Goal: Obtain resource: Download file/media

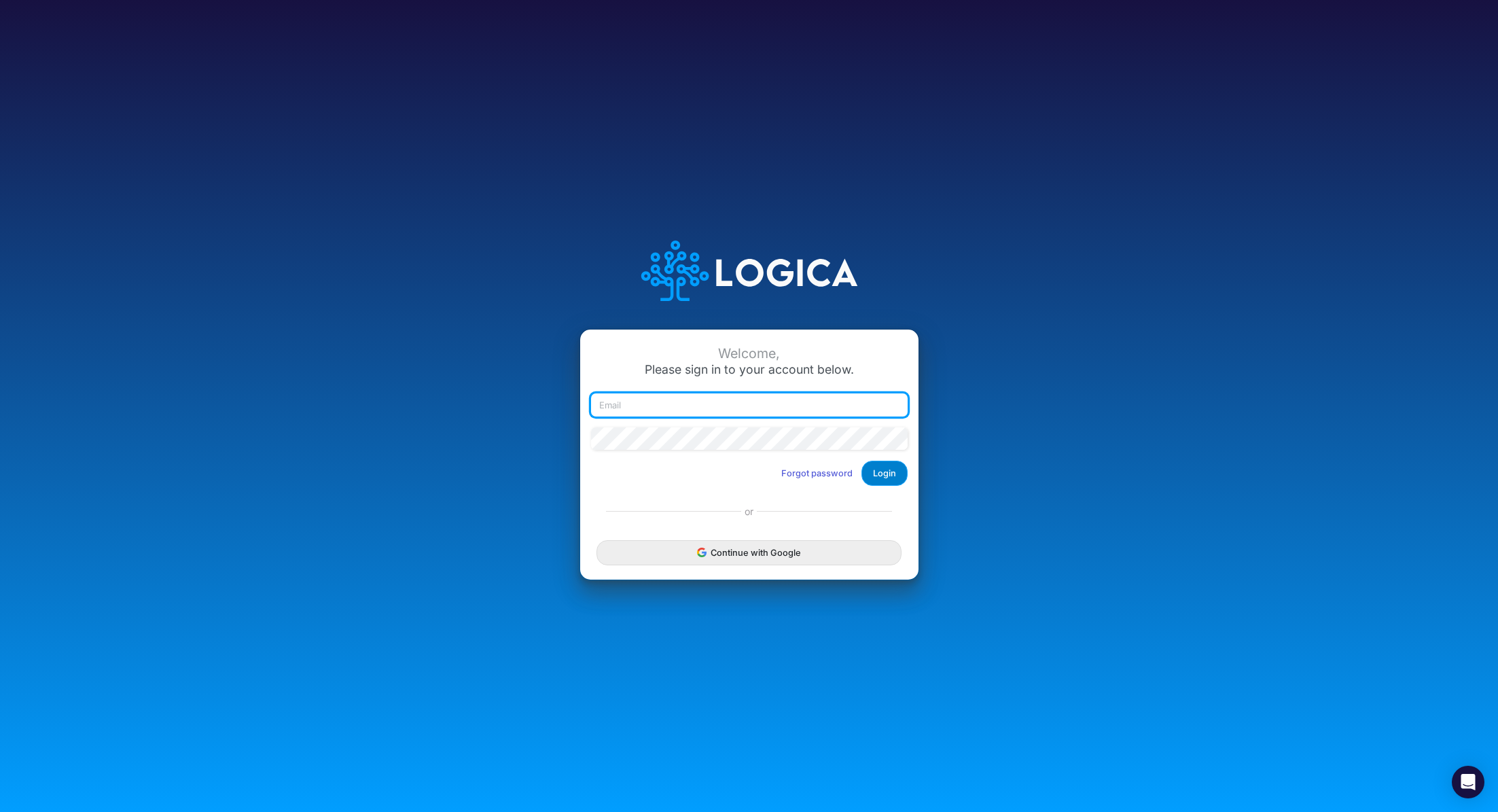
type input "[PERSON_NAME][EMAIL_ADDRESS][PERSON_NAME][DOMAIN_NAME]"
click at [879, 484] on button "Login" at bounding box center [884, 473] width 46 height 25
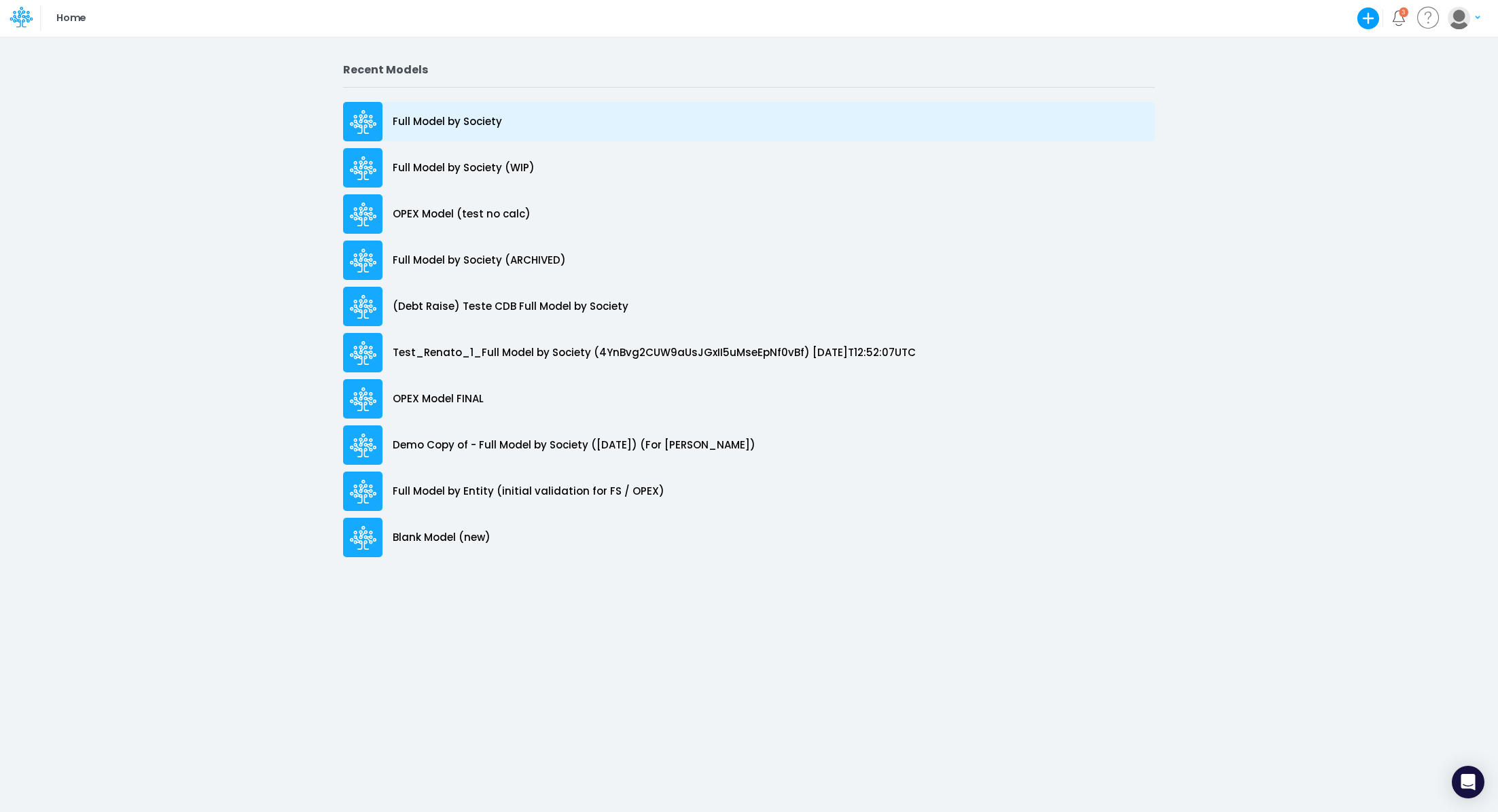
click at [471, 123] on p "Full Model by Society" at bounding box center [448, 122] width 110 height 16
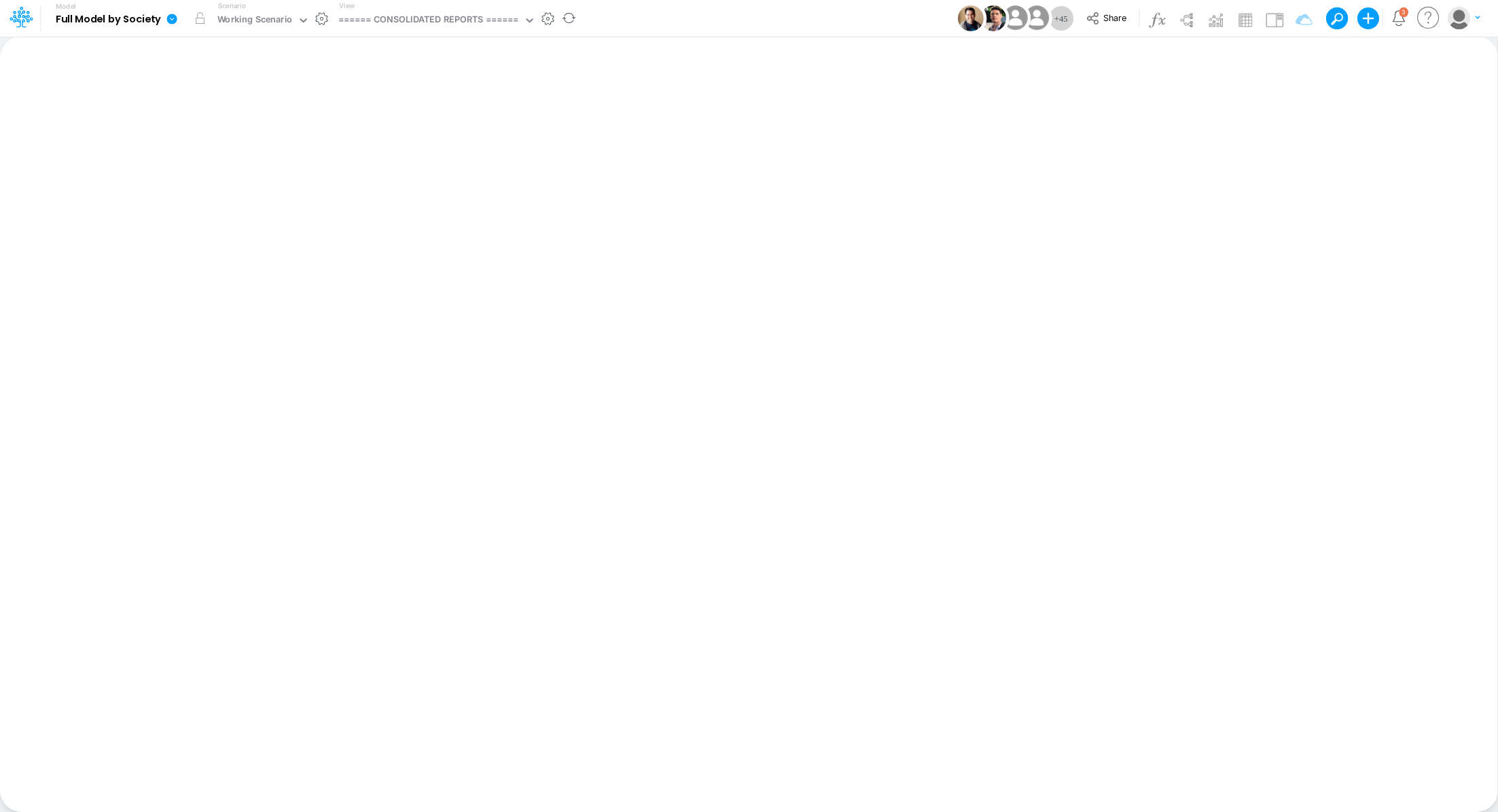
click at [172, 23] on icon at bounding box center [172, 18] width 10 height 10
click at [172, 21] on icon at bounding box center [172, 18] width 10 height 10
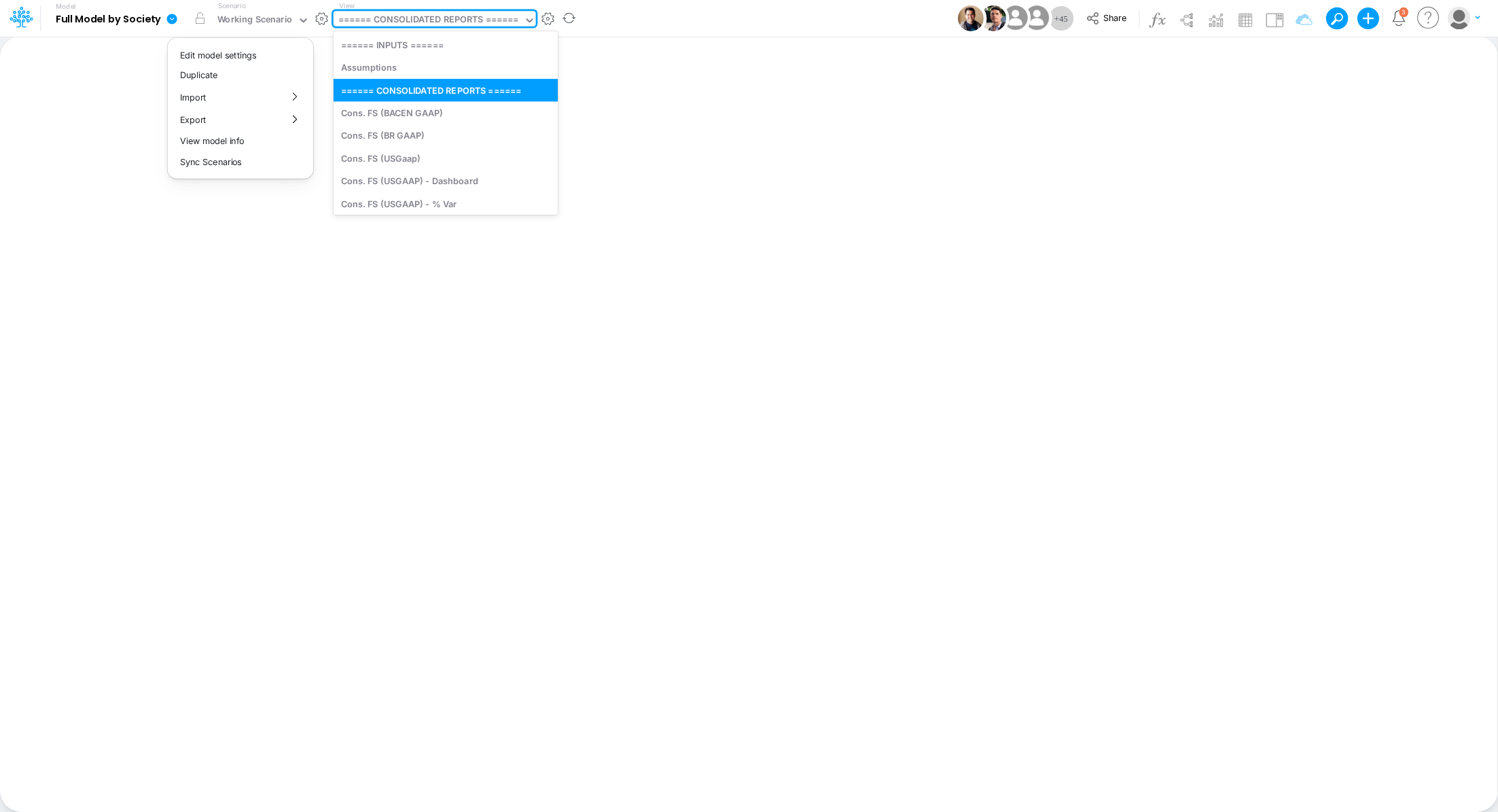
click at [435, 16] on div "====== CONSOLIDATED REPORTS ======" at bounding box center [429, 20] width 181 height 16
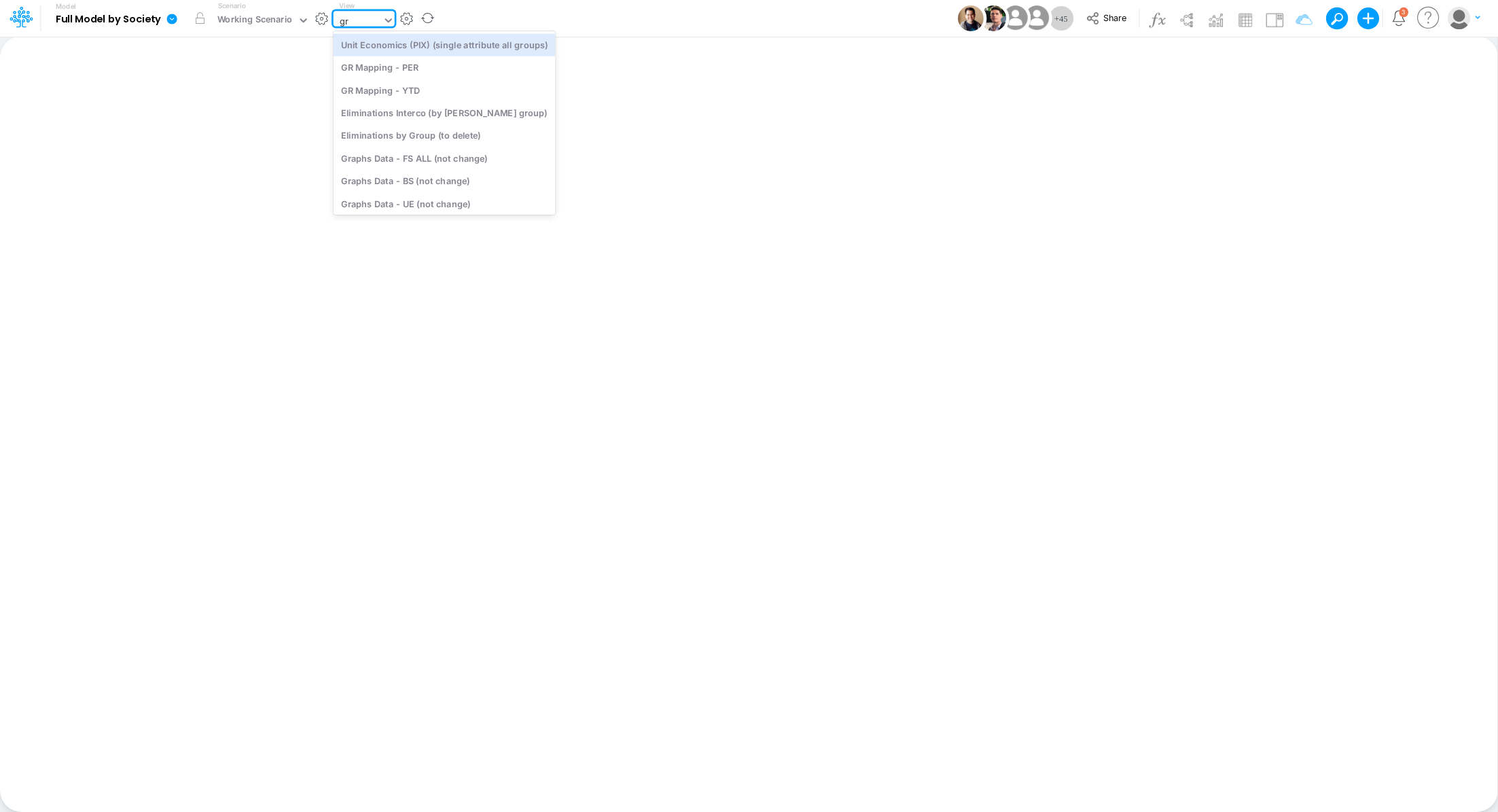
type input "gra"
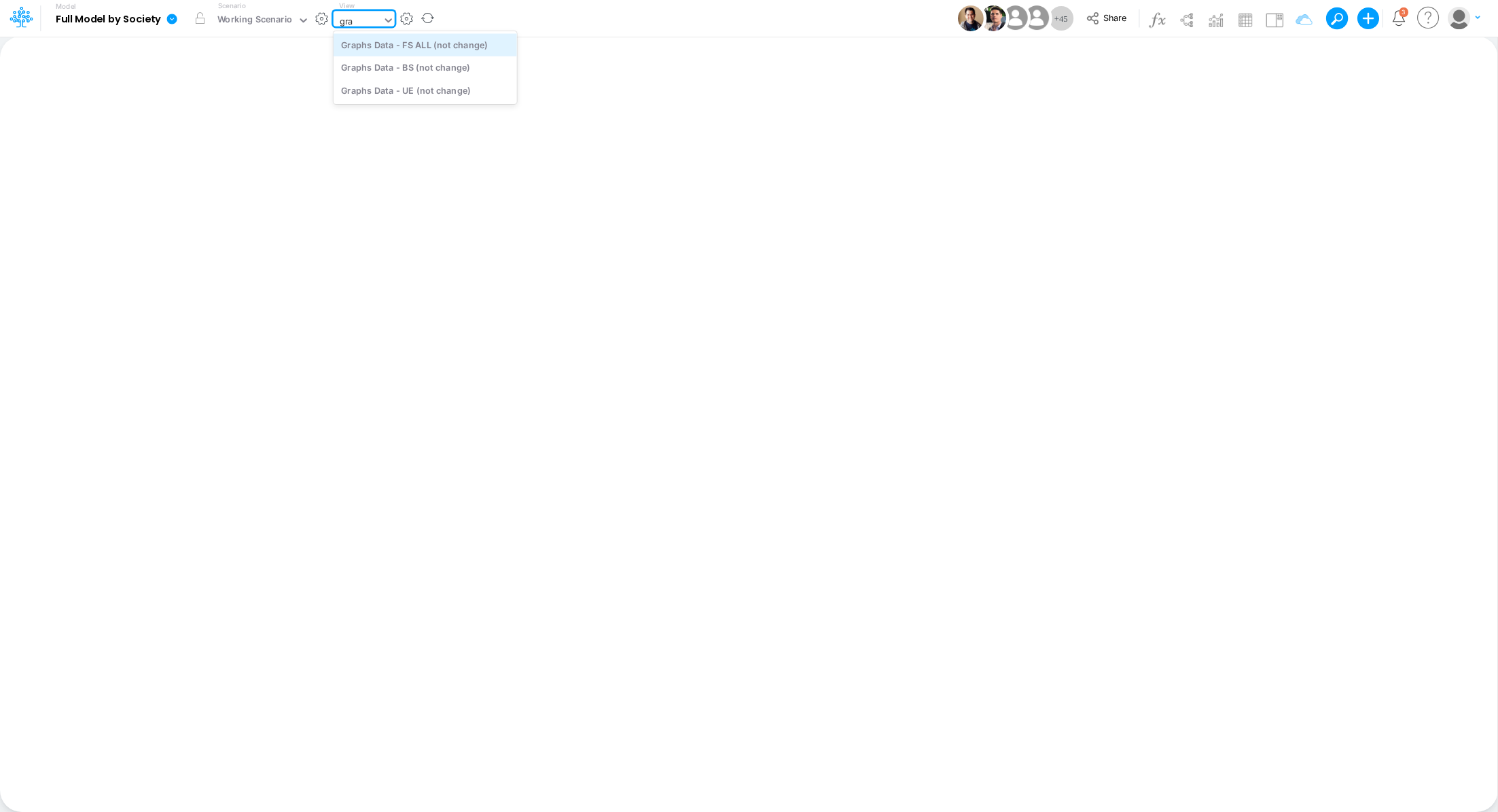
click at [470, 49] on div "Graphs Data - FS ALL (not change)" at bounding box center [426, 44] width 183 height 23
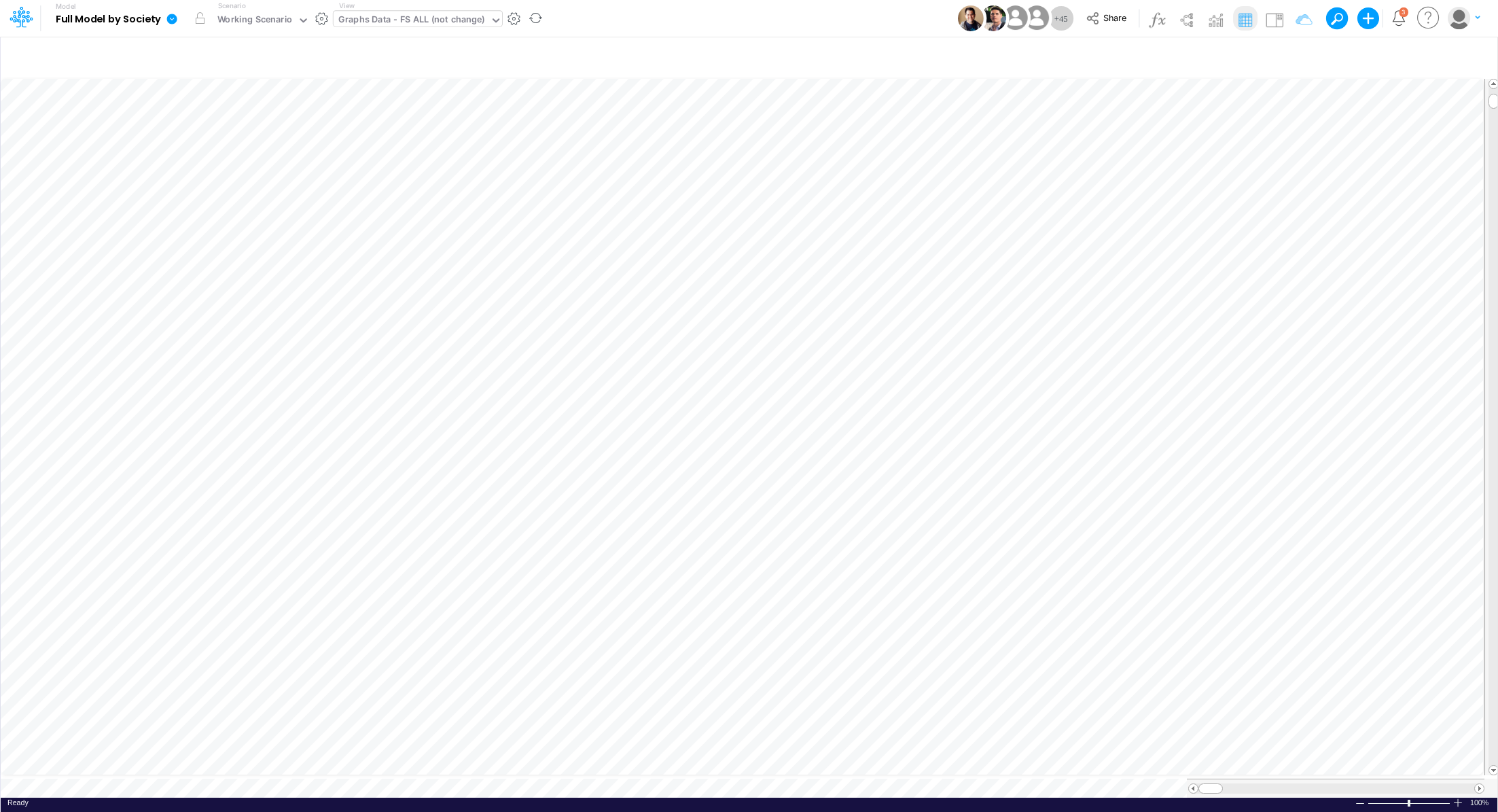
click at [170, 20] on icon at bounding box center [172, 18] width 10 height 10
click at [219, 120] on button "Export" at bounding box center [240, 119] width 145 height 23
click at [349, 127] on button "Excel" at bounding box center [386, 126] width 145 height 21
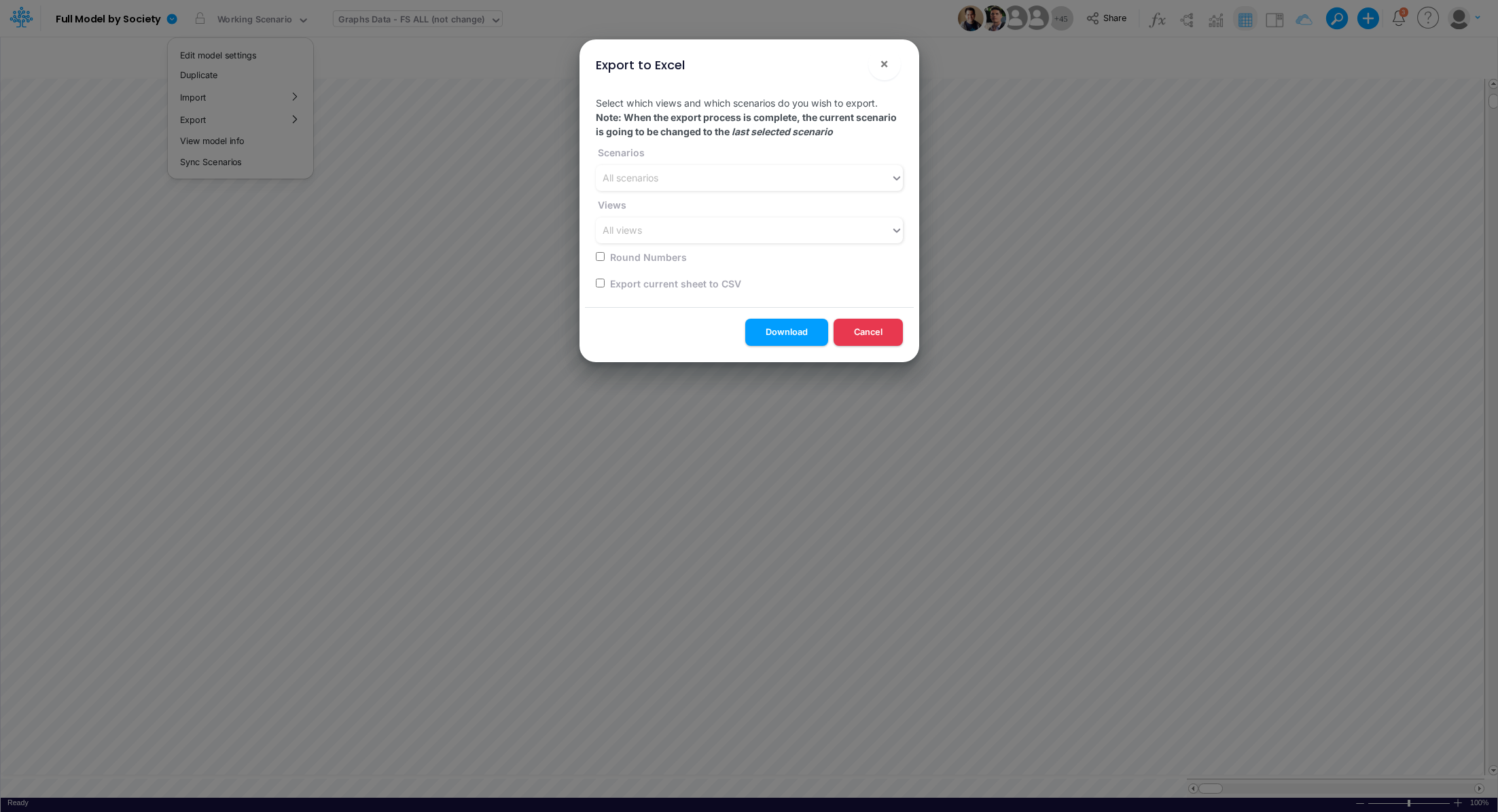
click at [655, 281] on label "Export current sheet to CSV" at bounding box center [675, 284] width 133 height 14
click at [597, 283] on input "checkbox" at bounding box center [600, 282] width 9 height 9
checkbox input "true"
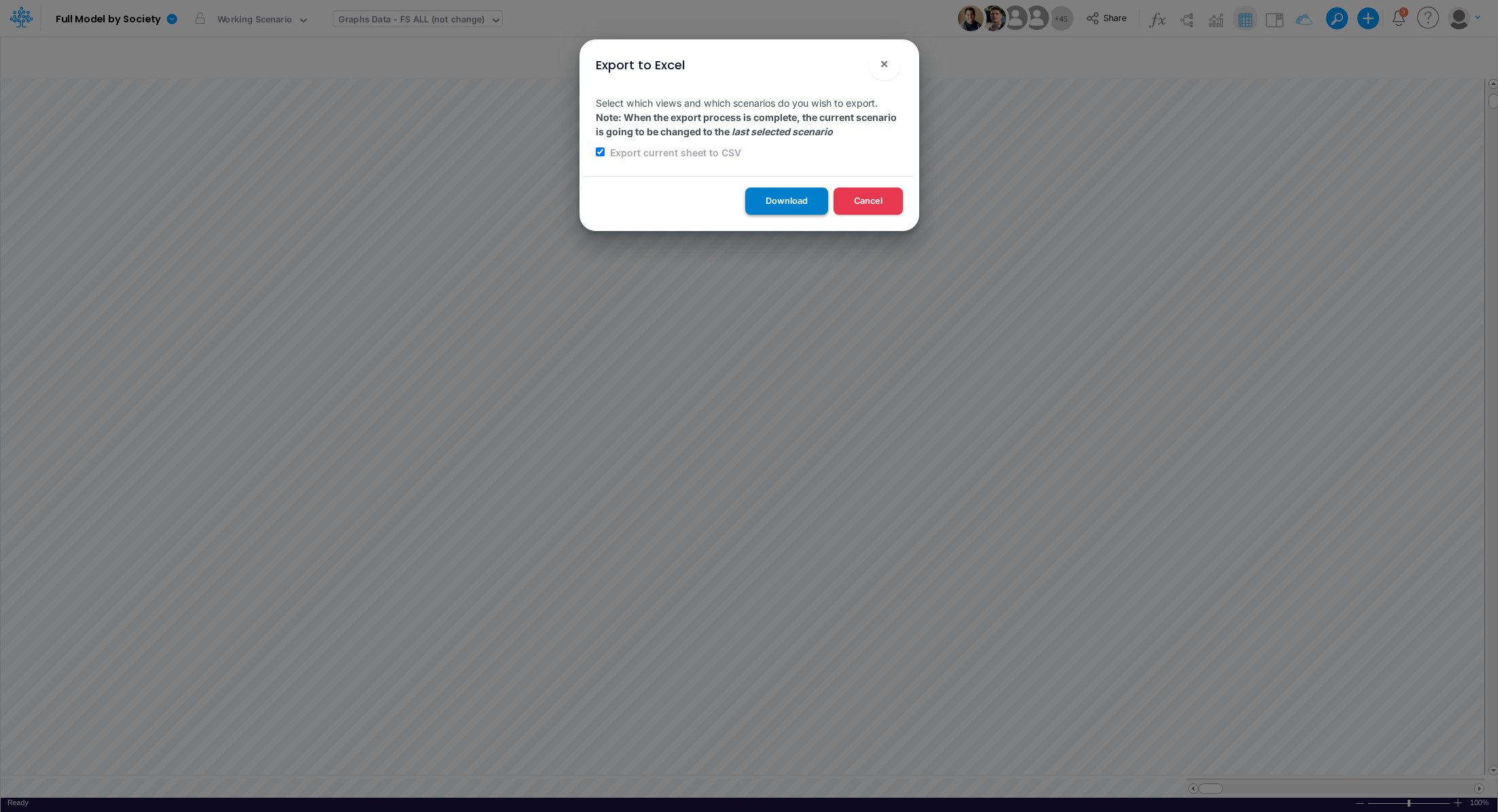
click at [766, 204] on button "Download" at bounding box center [787, 201] width 83 height 27
click at [410, 31] on div "Export to Excel × Select which views and which scenarios do you wish to export.…" at bounding box center [749, 406] width 1498 height 812
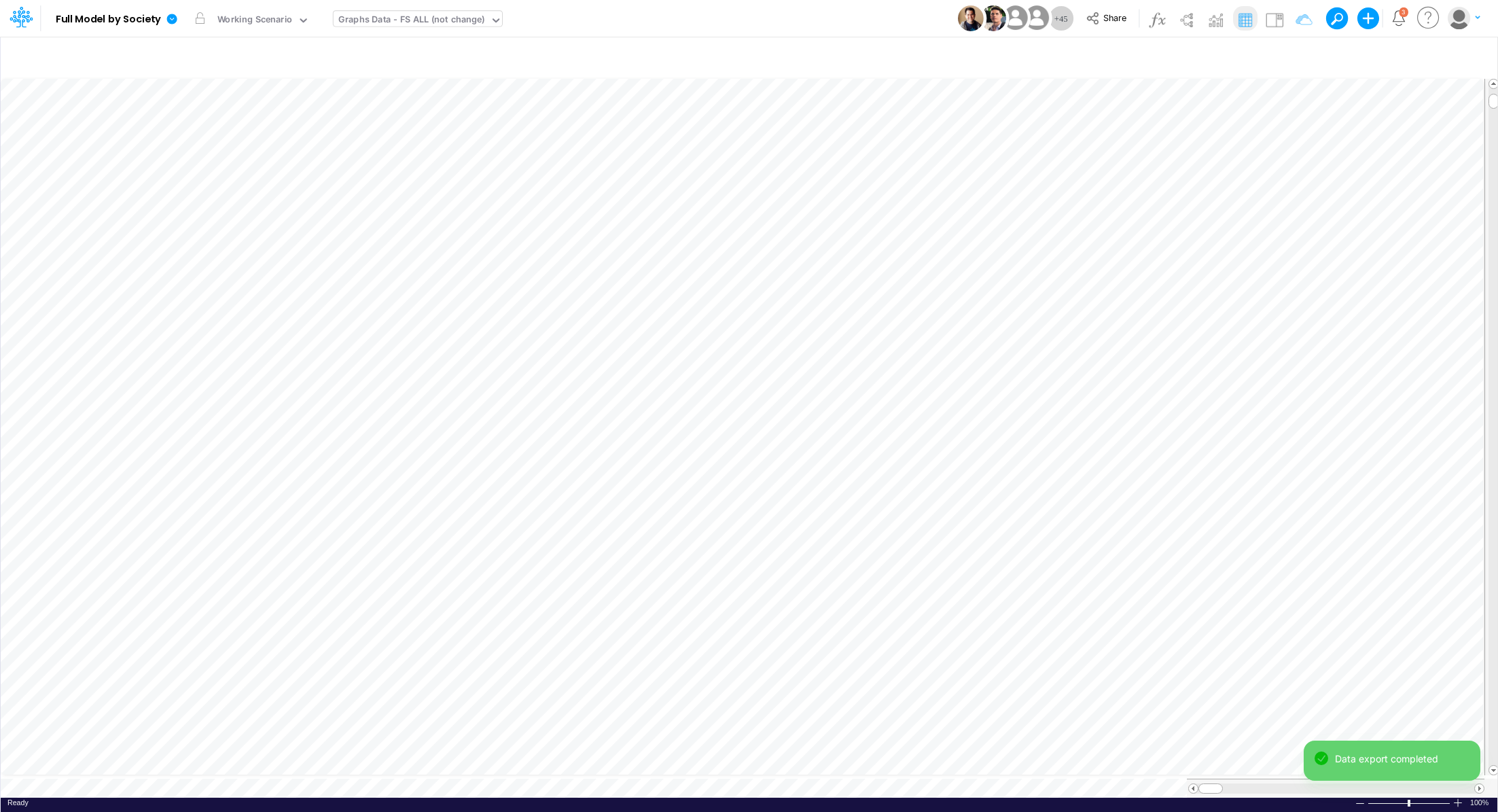
click at [408, 23] on div "Graphs Data - FS ALL (not change)" at bounding box center [412, 20] width 147 height 16
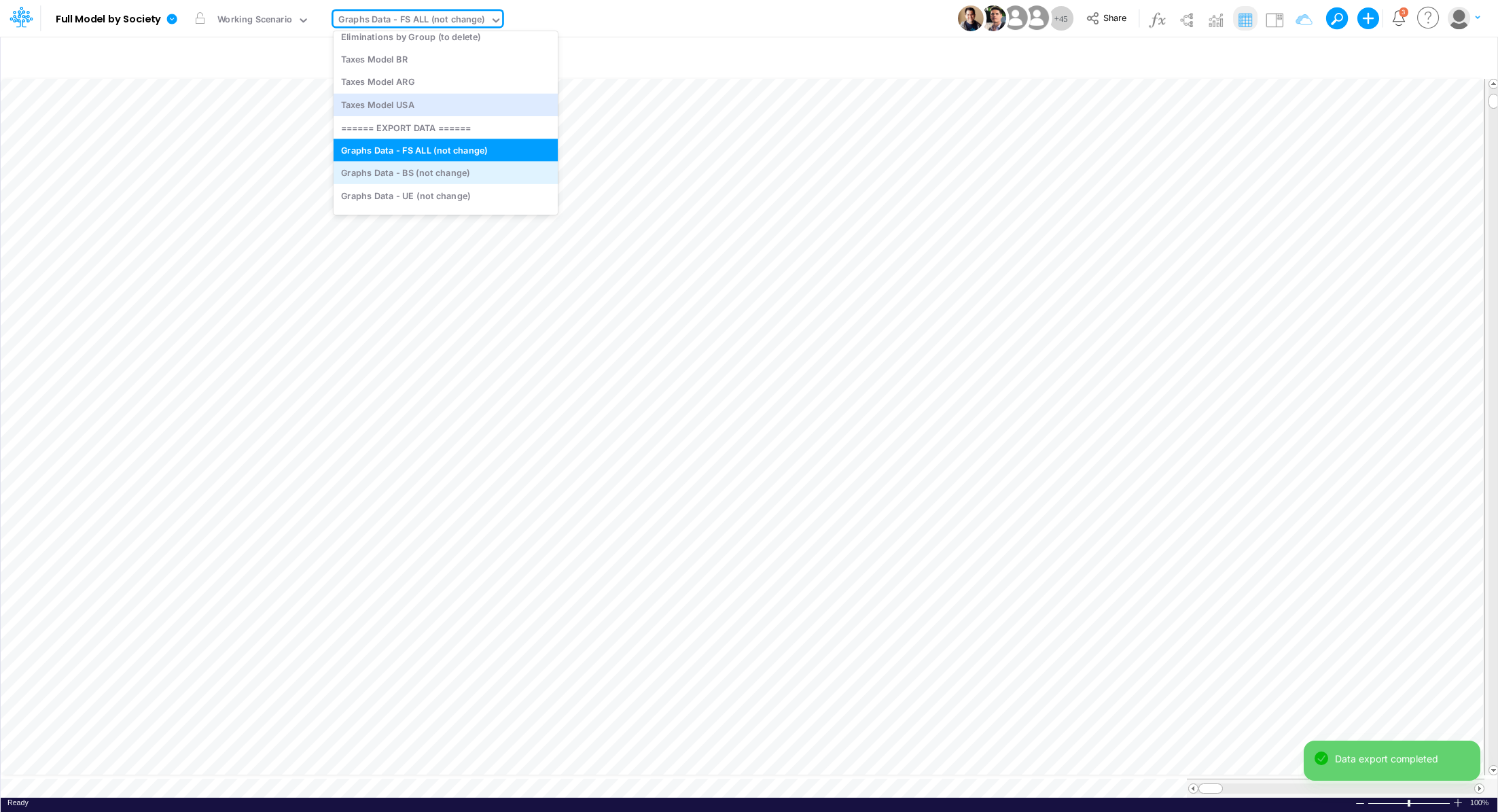
scroll to position [4046, 0]
click at [458, 171] on div "Graphs Data - BS (not change)" at bounding box center [446, 169] width 224 height 23
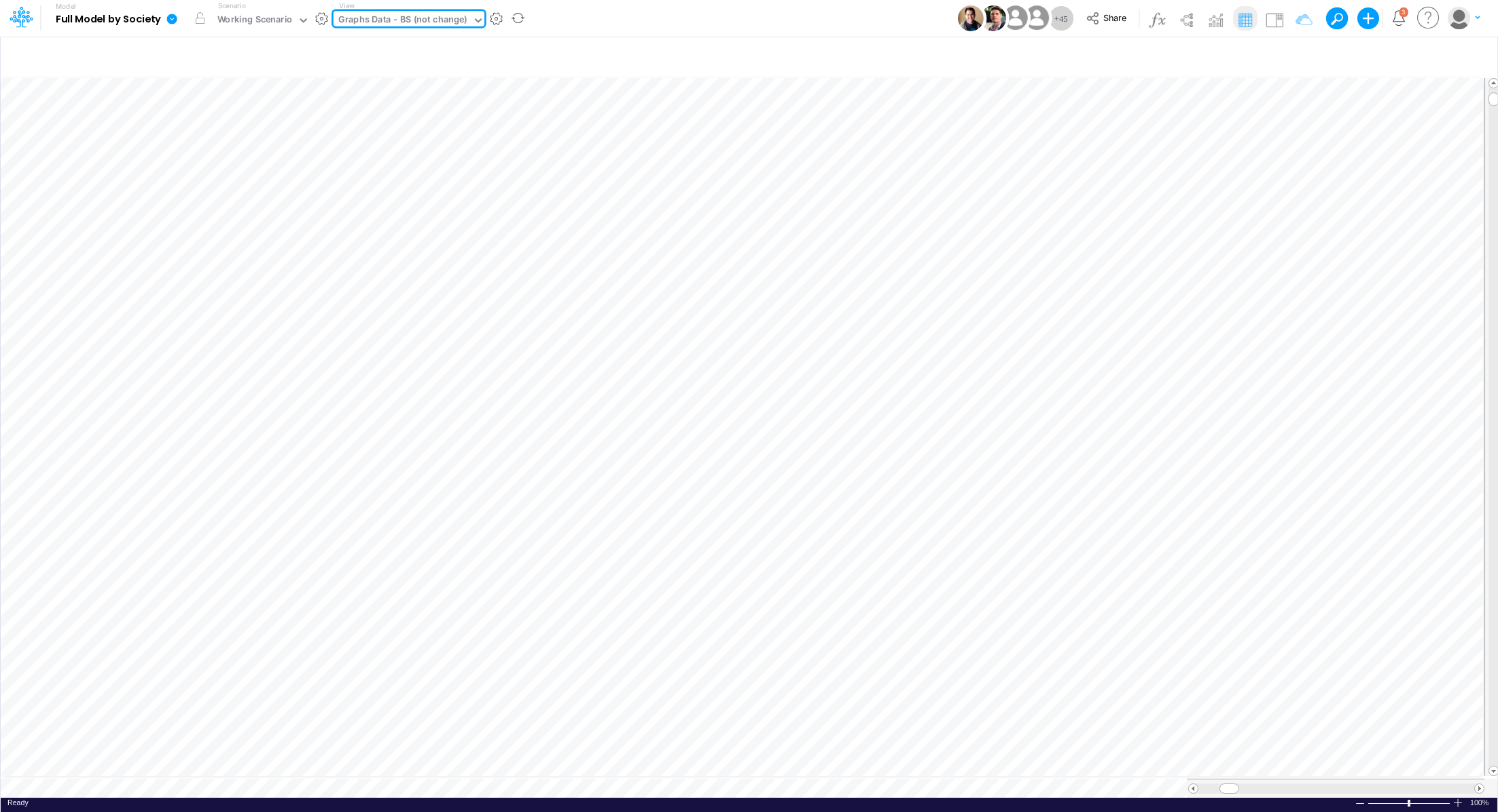
click at [170, 24] on icon at bounding box center [172, 19] width 13 height 13
click at [213, 114] on button "Export" at bounding box center [240, 119] width 145 height 23
click at [359, 121] on button "Excel" at bounding box center [386, 126] width 145 height 21
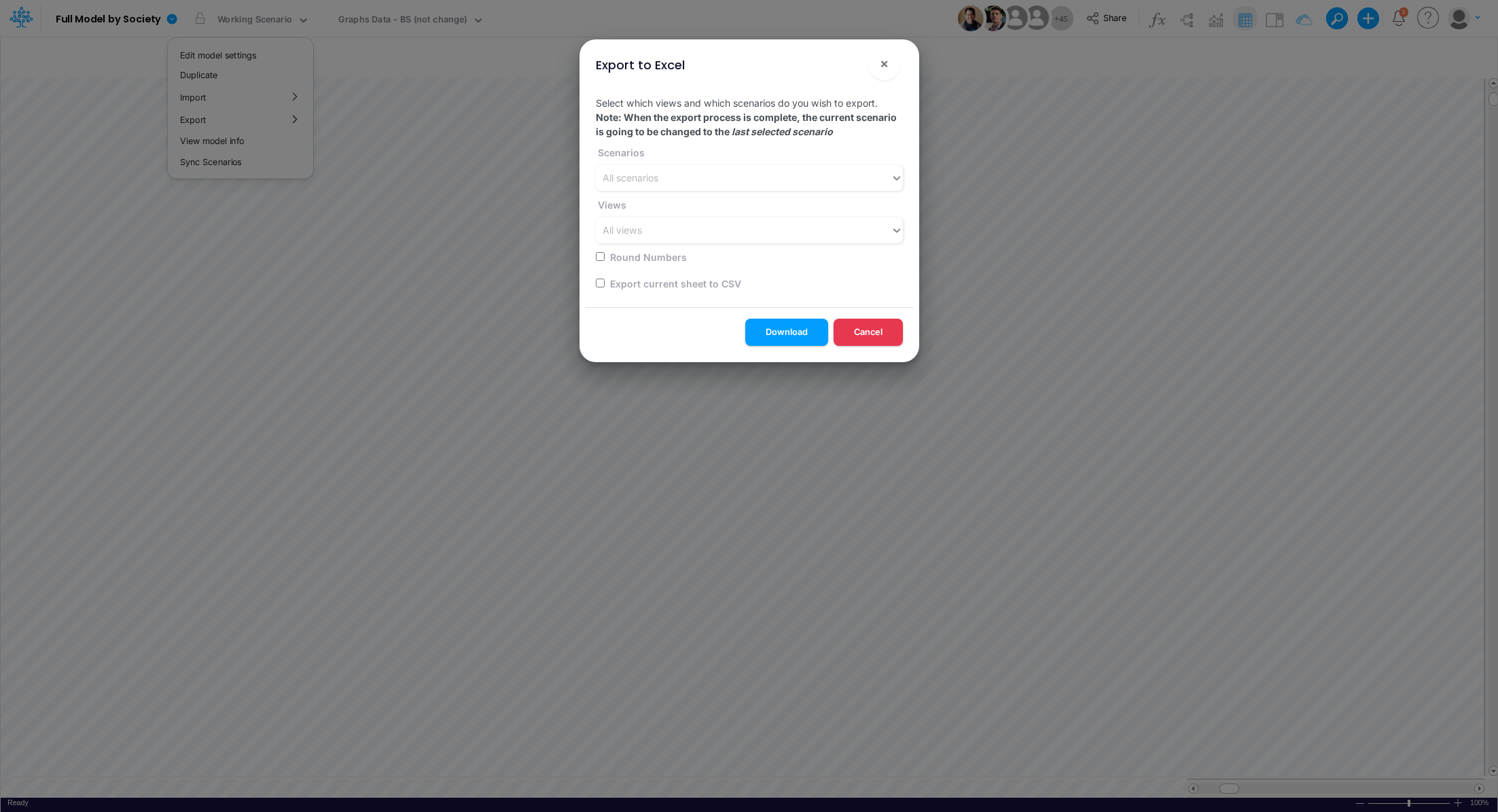
click at [600, 282] on input "checkbox" at bounding box center [600, 282] width 9 height 9
checkbox input "true"
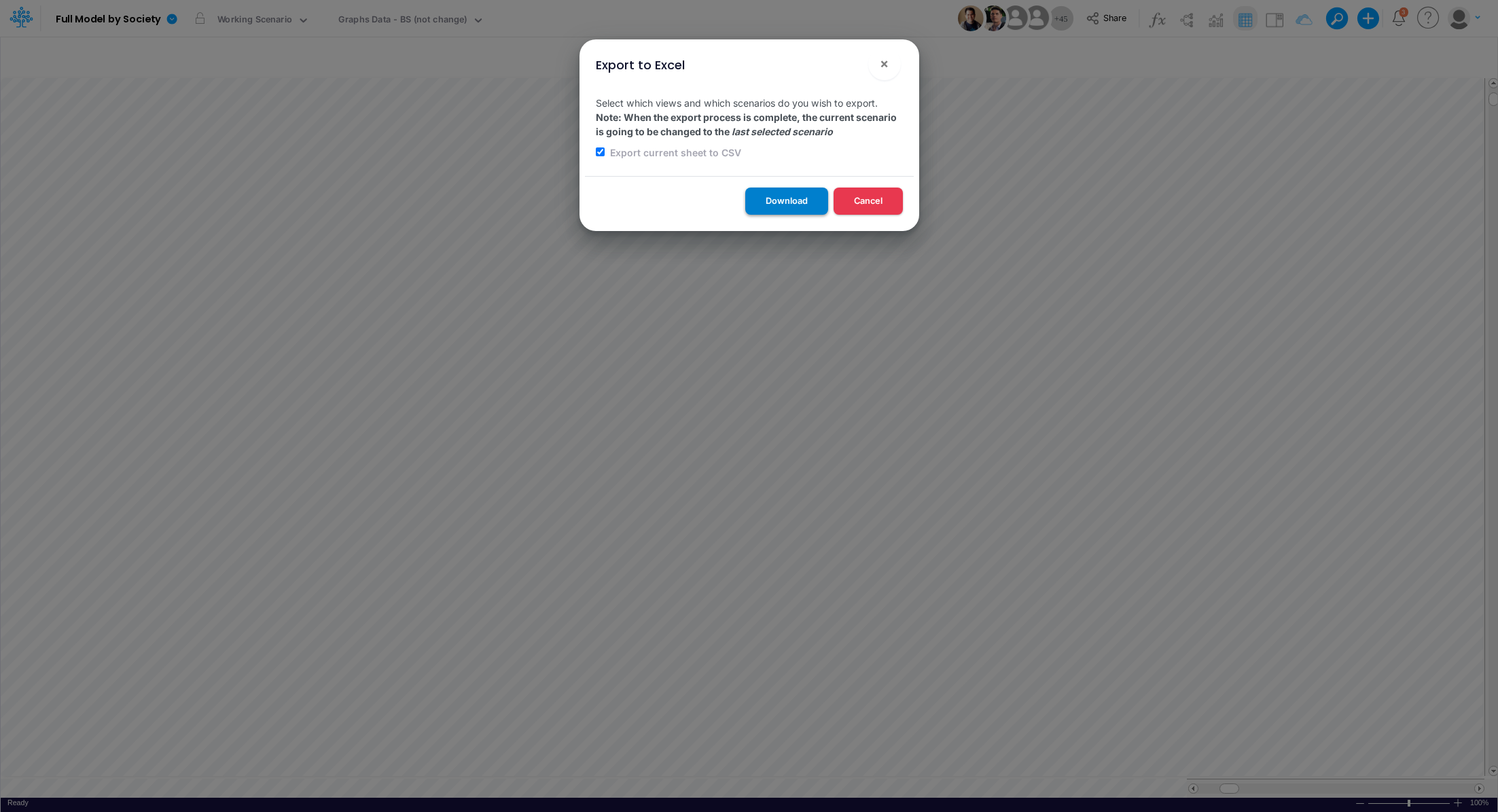
click at [756, 201] on button "Download" at bounding box center [787, 201] width 83 height 27
click at [419, 18] on div "Export to Excel × Select which views and which scenarios do you wish to export.…" at bounding box center [749, 406] width 1498 height 812
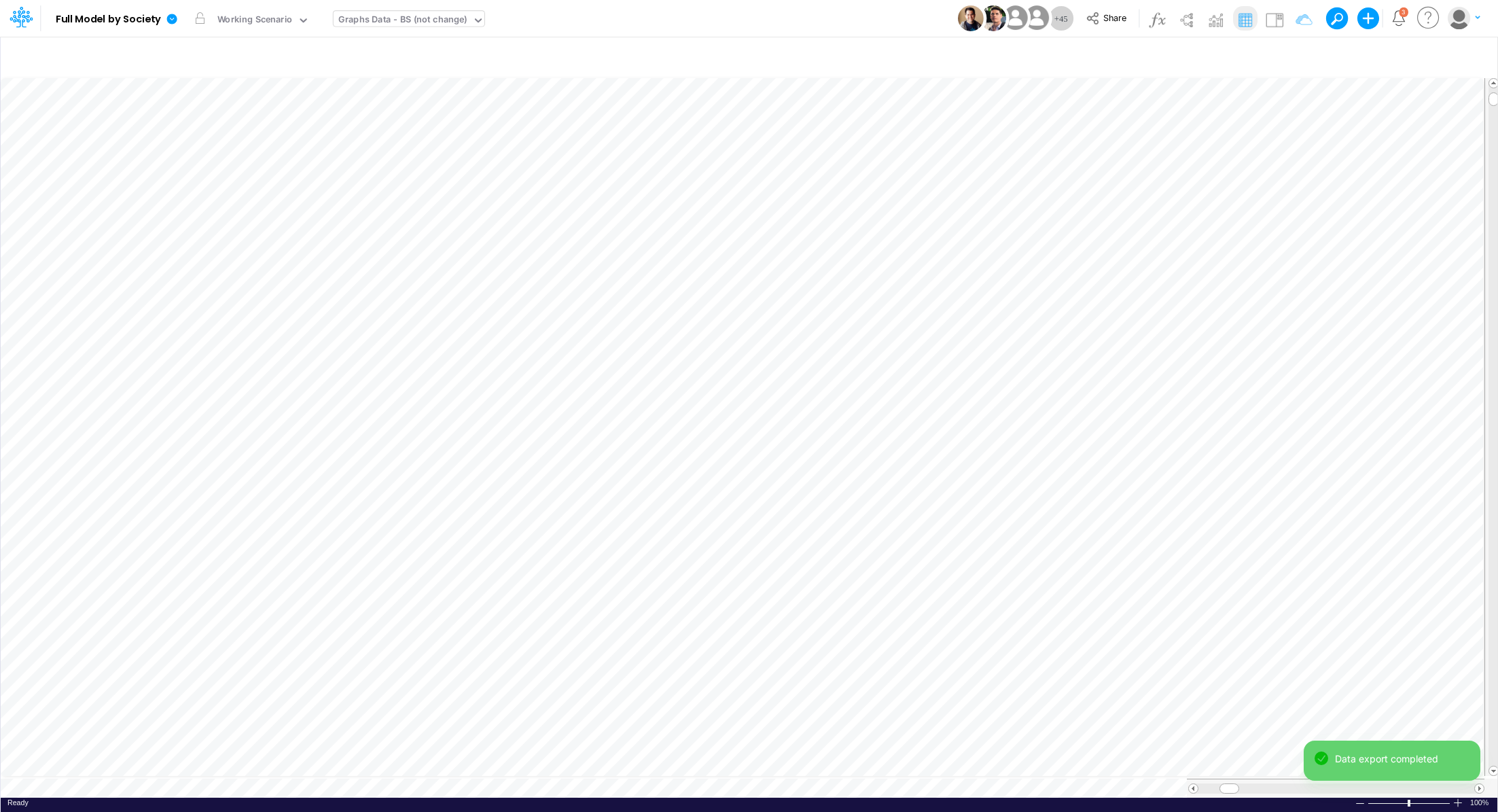
click at [412, 20] on div "Graphs Data - BS (not change)" at bounding box center [403, 20] width 129 height 16
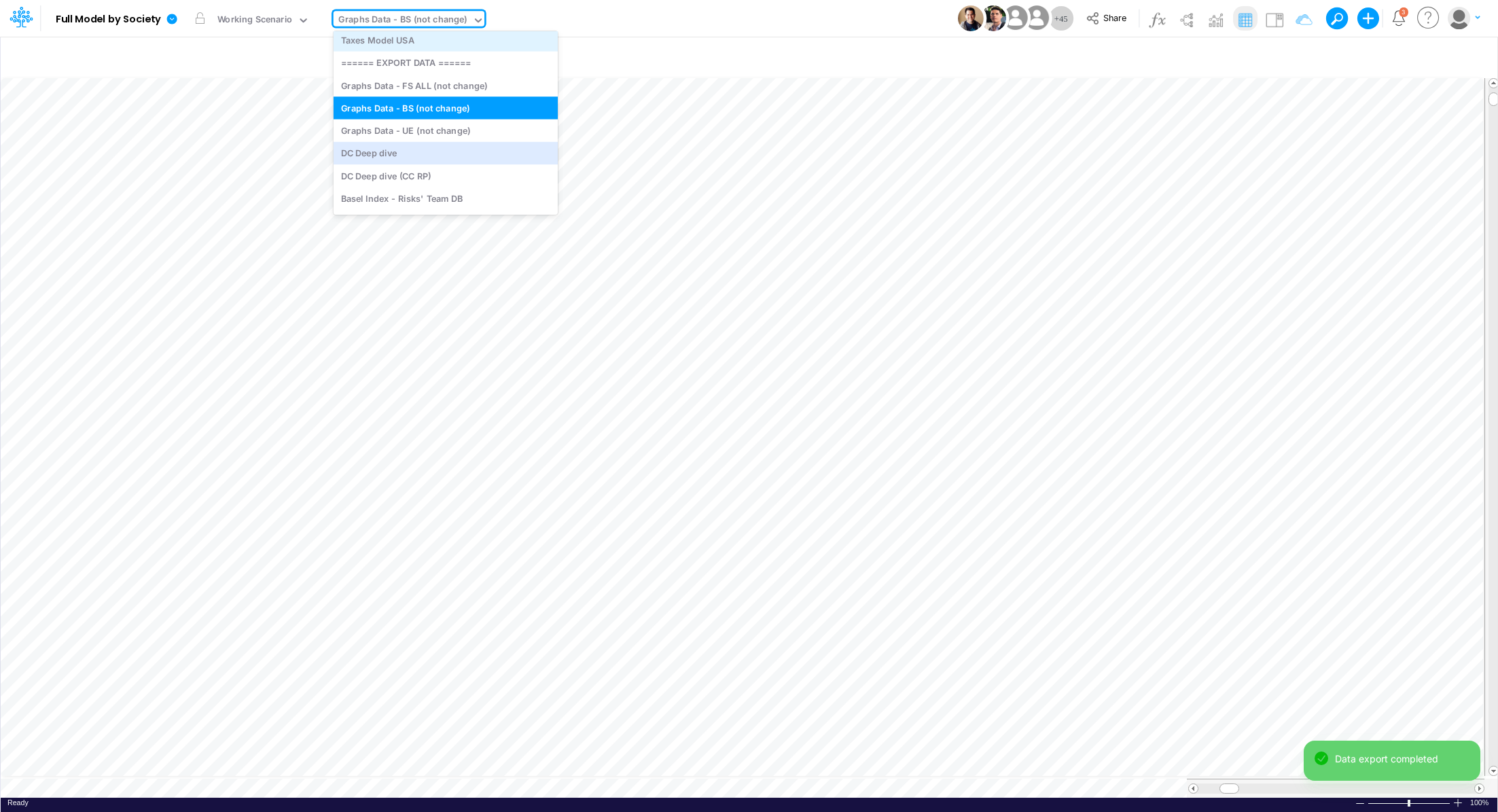
scroll to position [4156, 0]
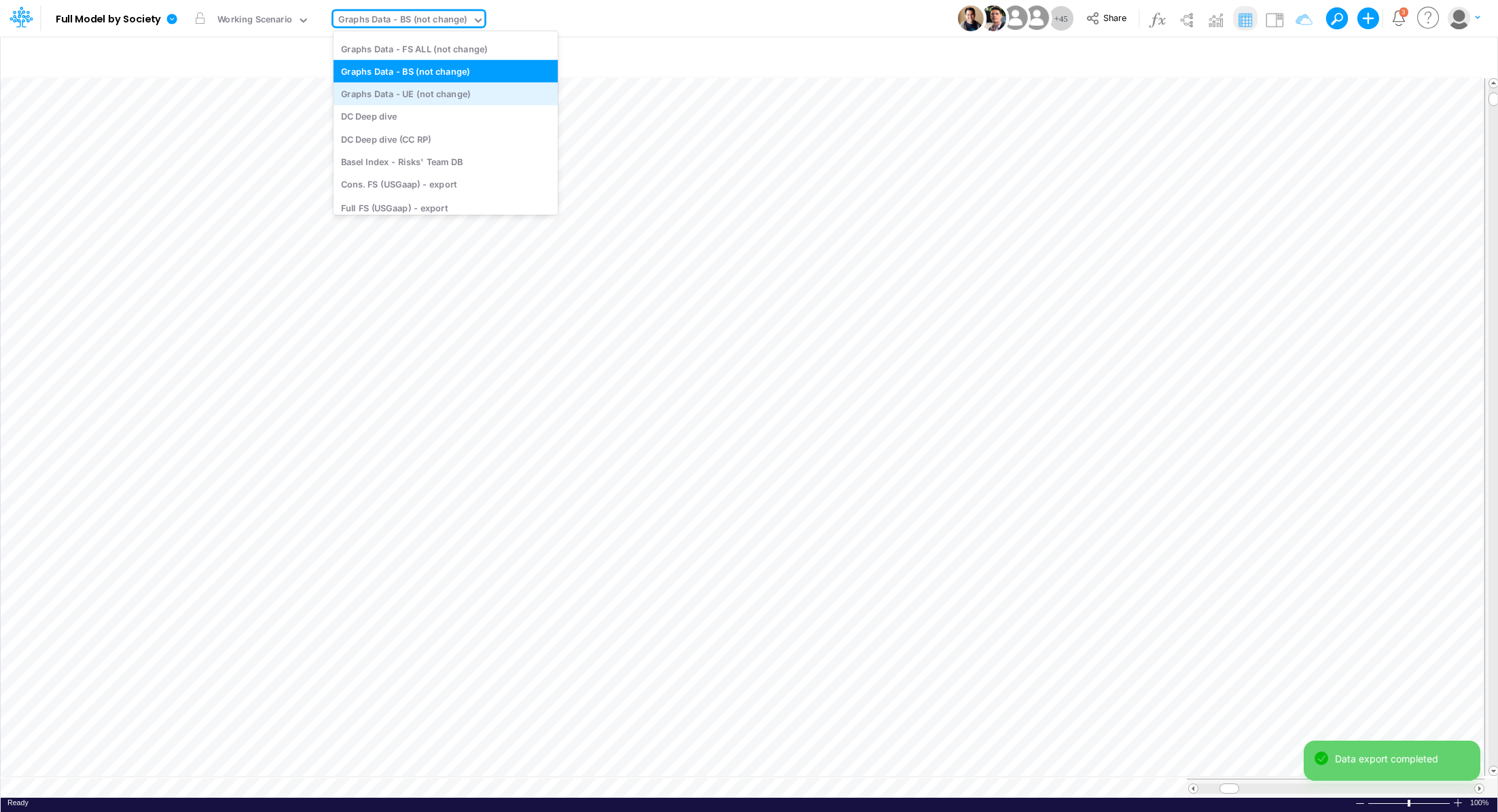
click at [448, 94] on div "Graphs Data - UE (not change)" at bounding box center [446, 94] width 224 height 23
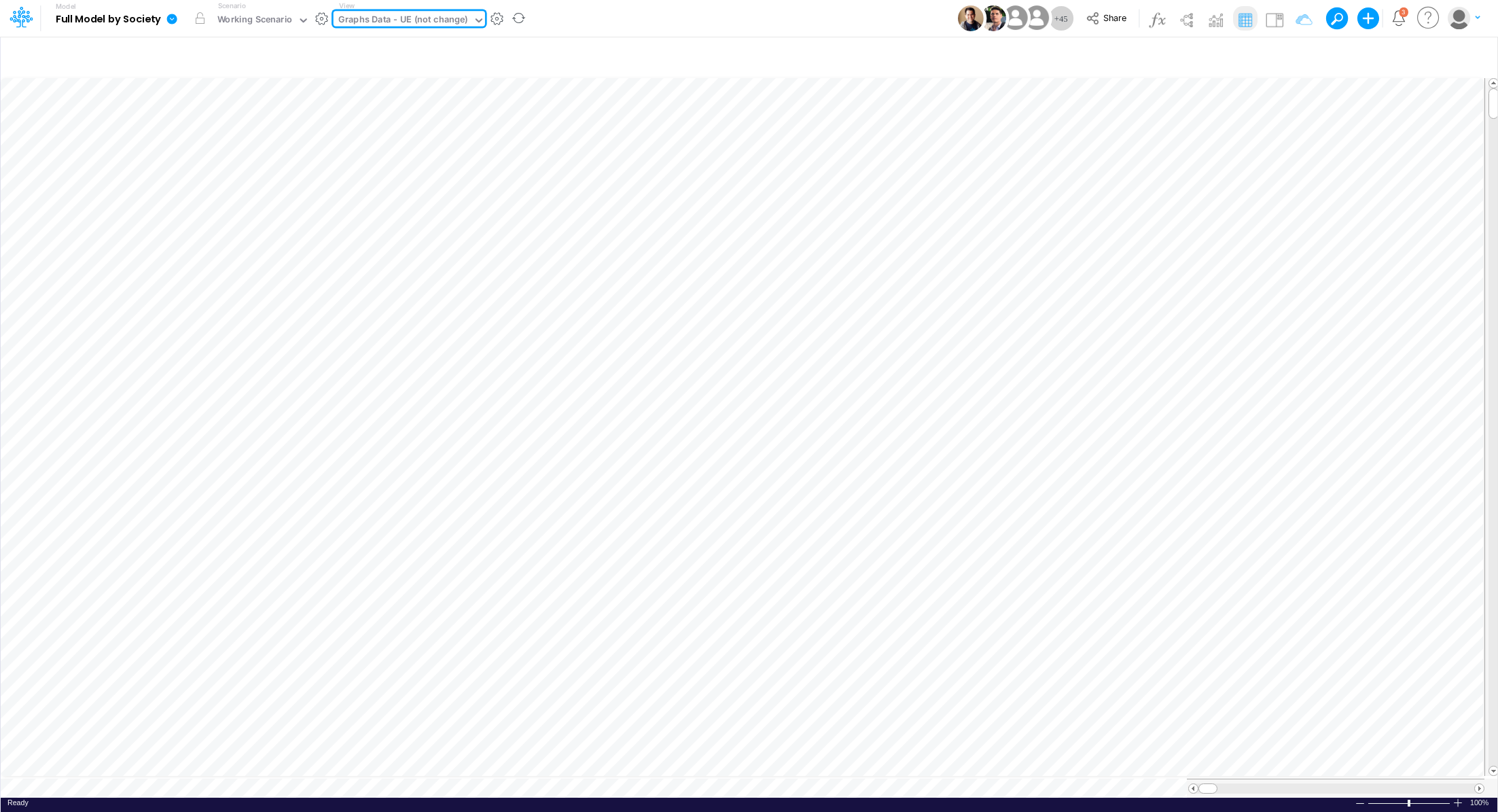
click at [173, 20] on icon at bounding box center [172, 18] width 10 height 10
click at [238, 122] on button "Export" at bounding box center [240, 119] width 145 height 23
click at [382, 129] on button "Excel" at bounding box center [386, 126] width 145 height 21
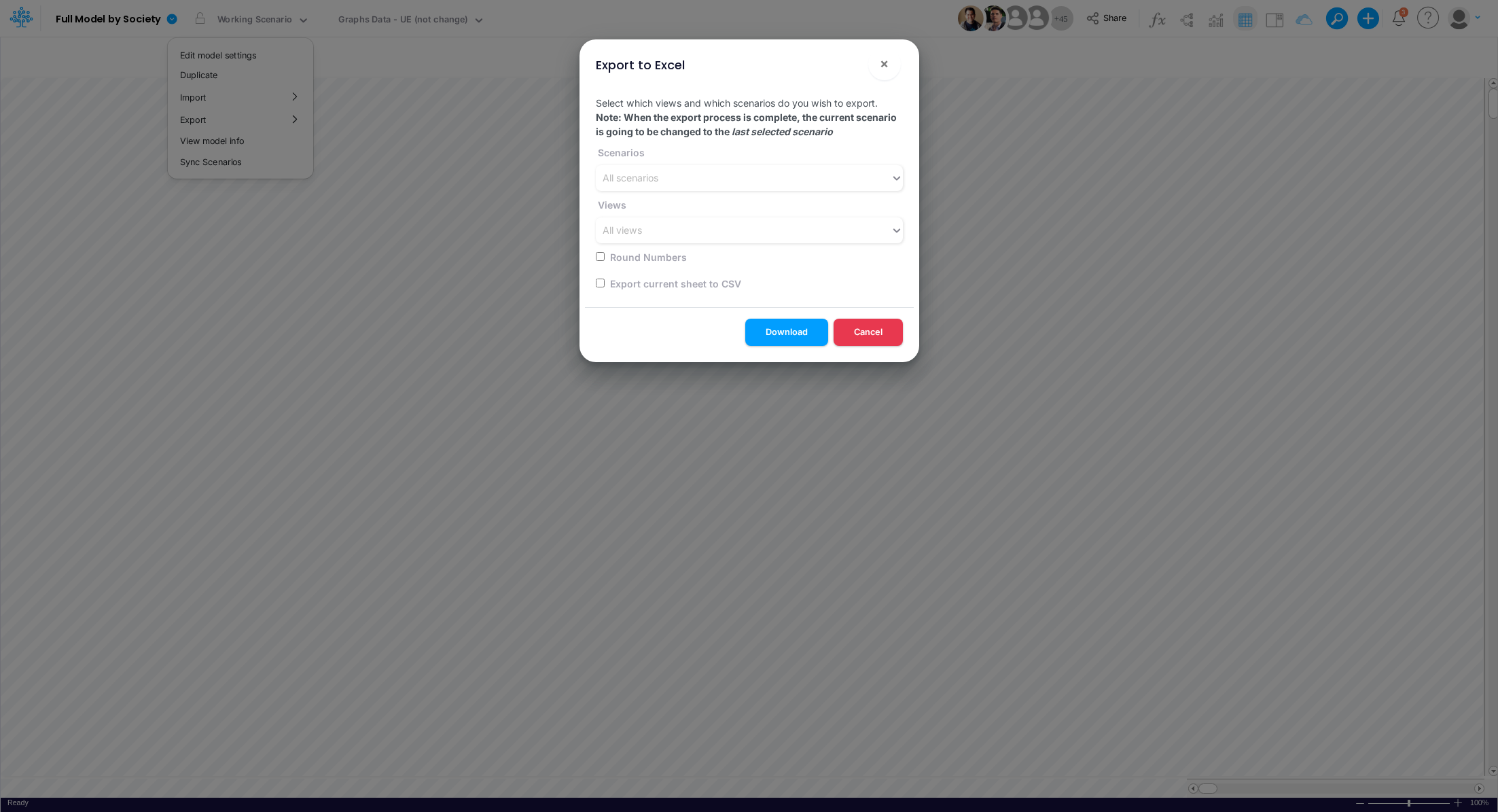
click at [597, 285] on input "checkbox" at bounding box center [600, 282] width 9 height 9
checkbox input "true"
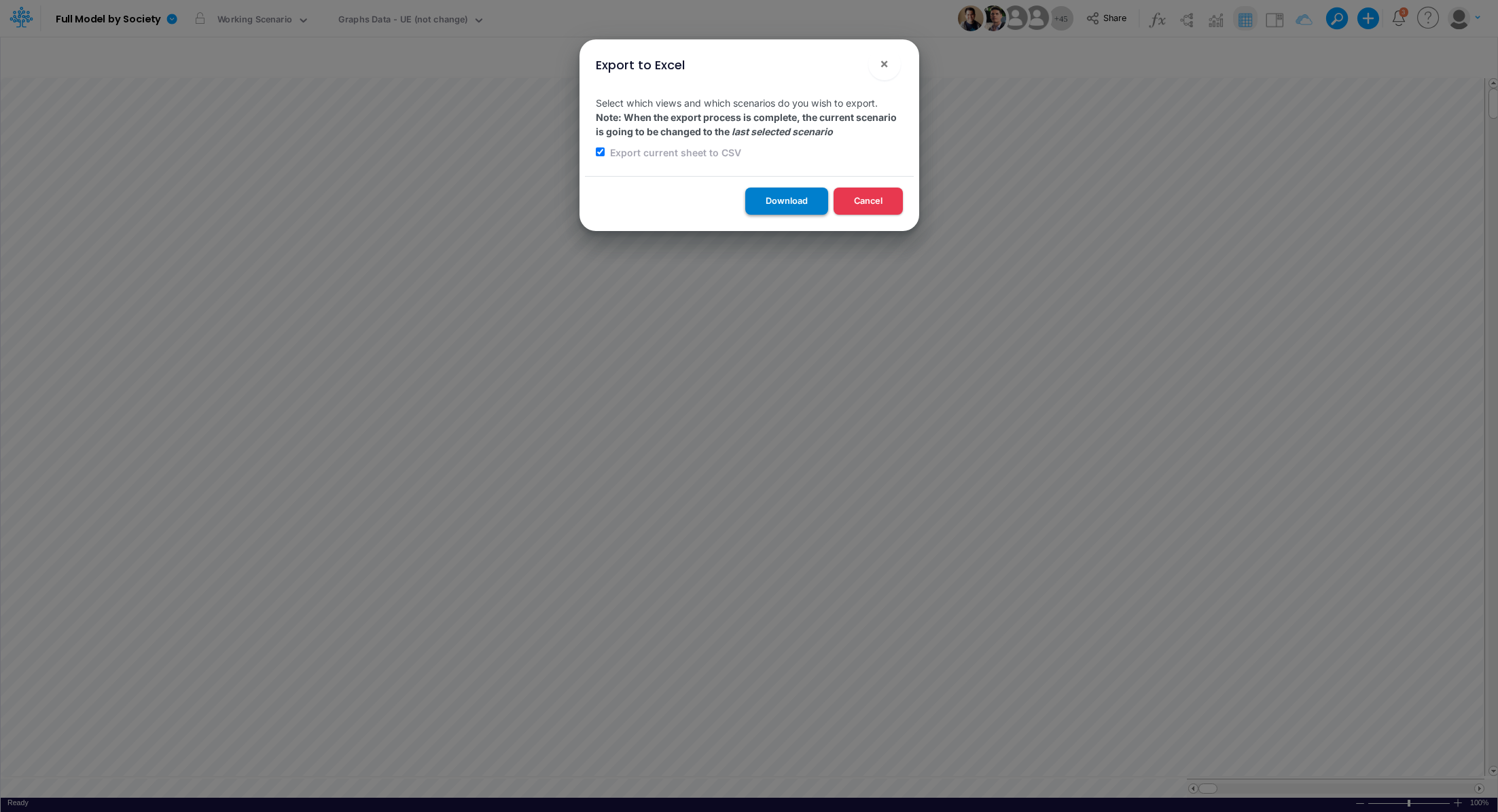
click at [764, 210] on button "Download" at bounding box center [787, 201] width 83 height 27
click at [384, 24] on div "Export to Excel × Select which views and which scenarios do you wish to export.…" at bounding box center [749, 406] width 1498 height 812
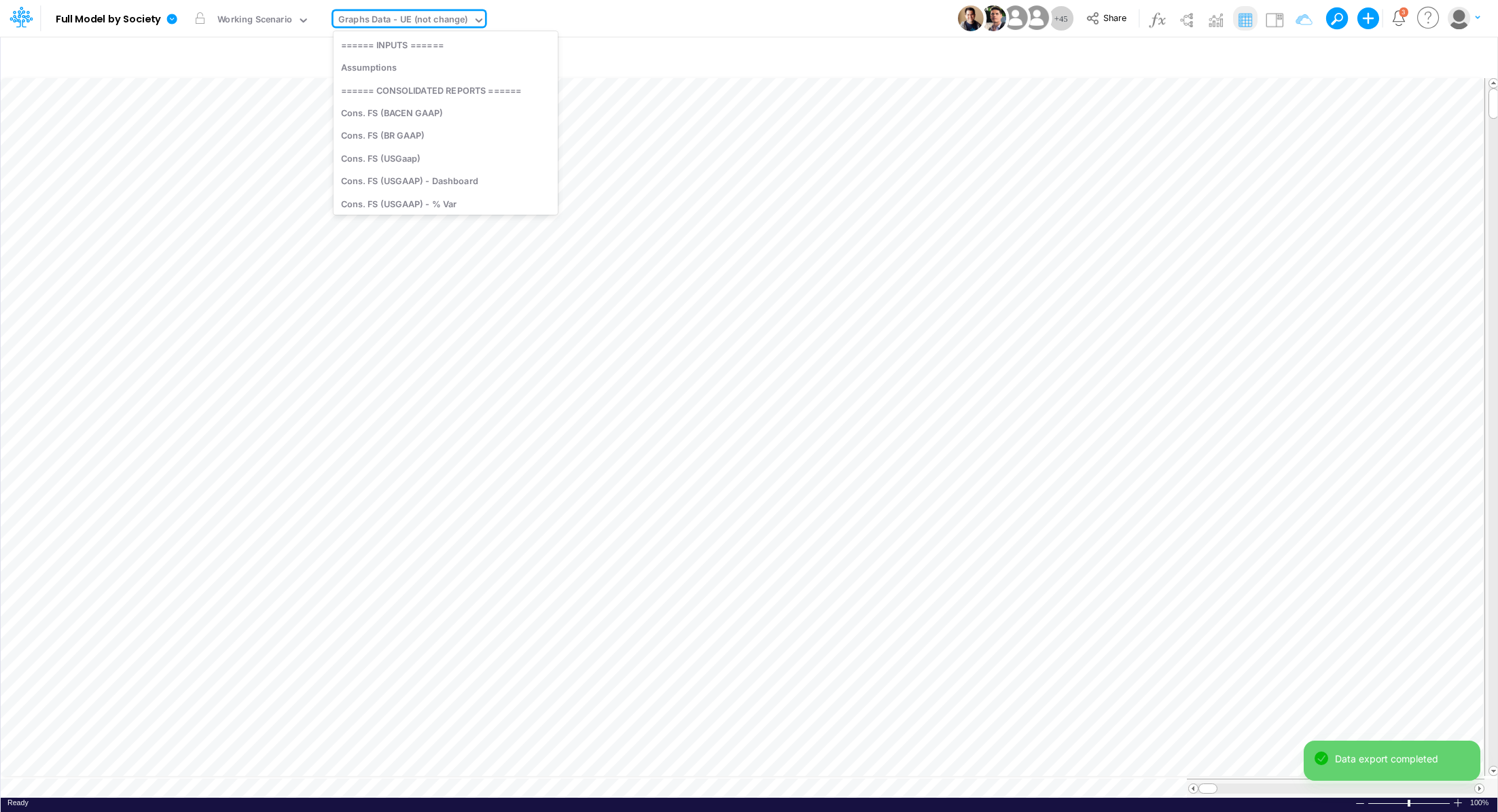
click at [384, 24] on div "Graphs Data - UE (not change)" at bounding box center [404, 20] width 130 height 16
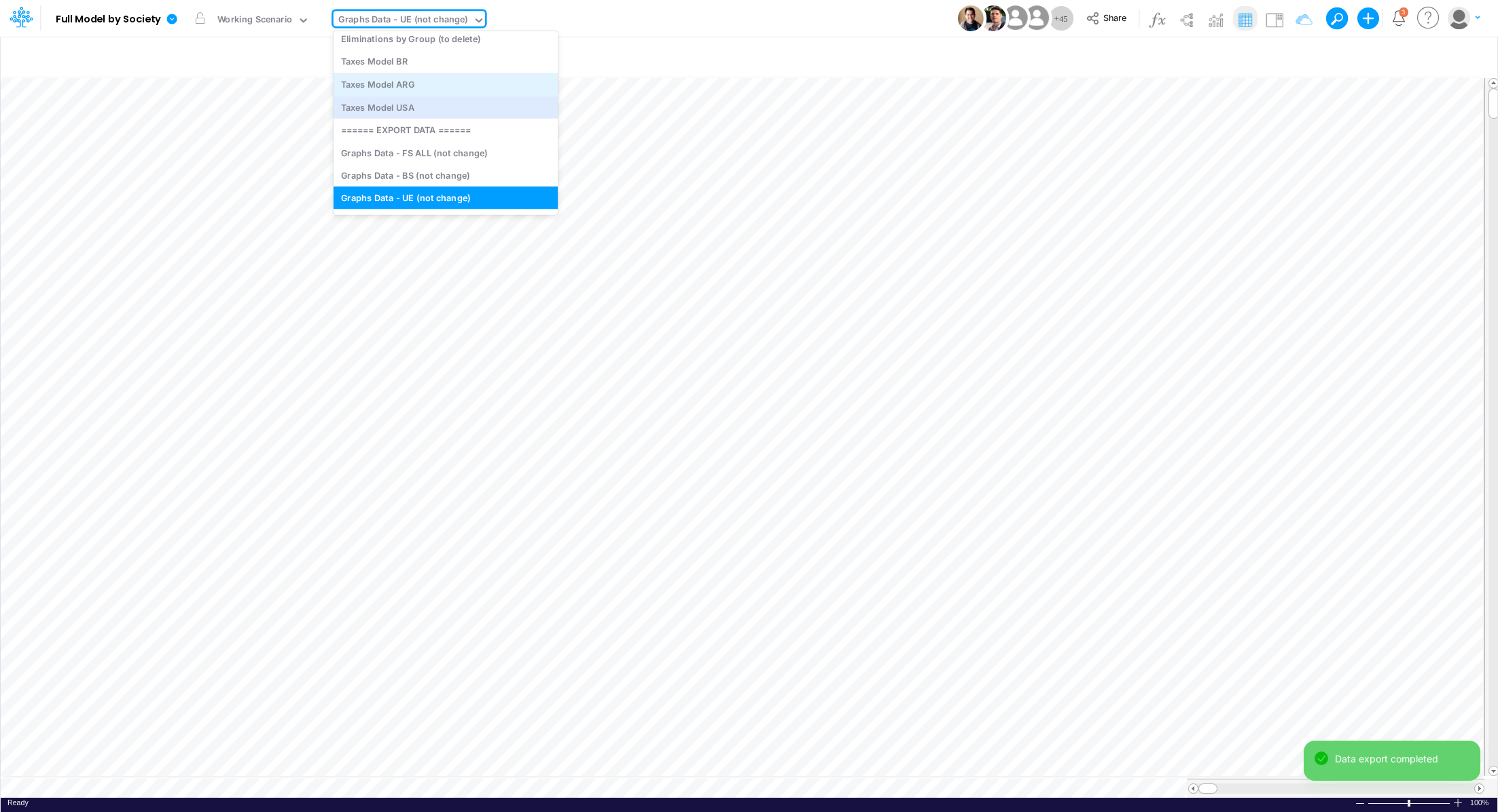
scroll to position [4078, 0]
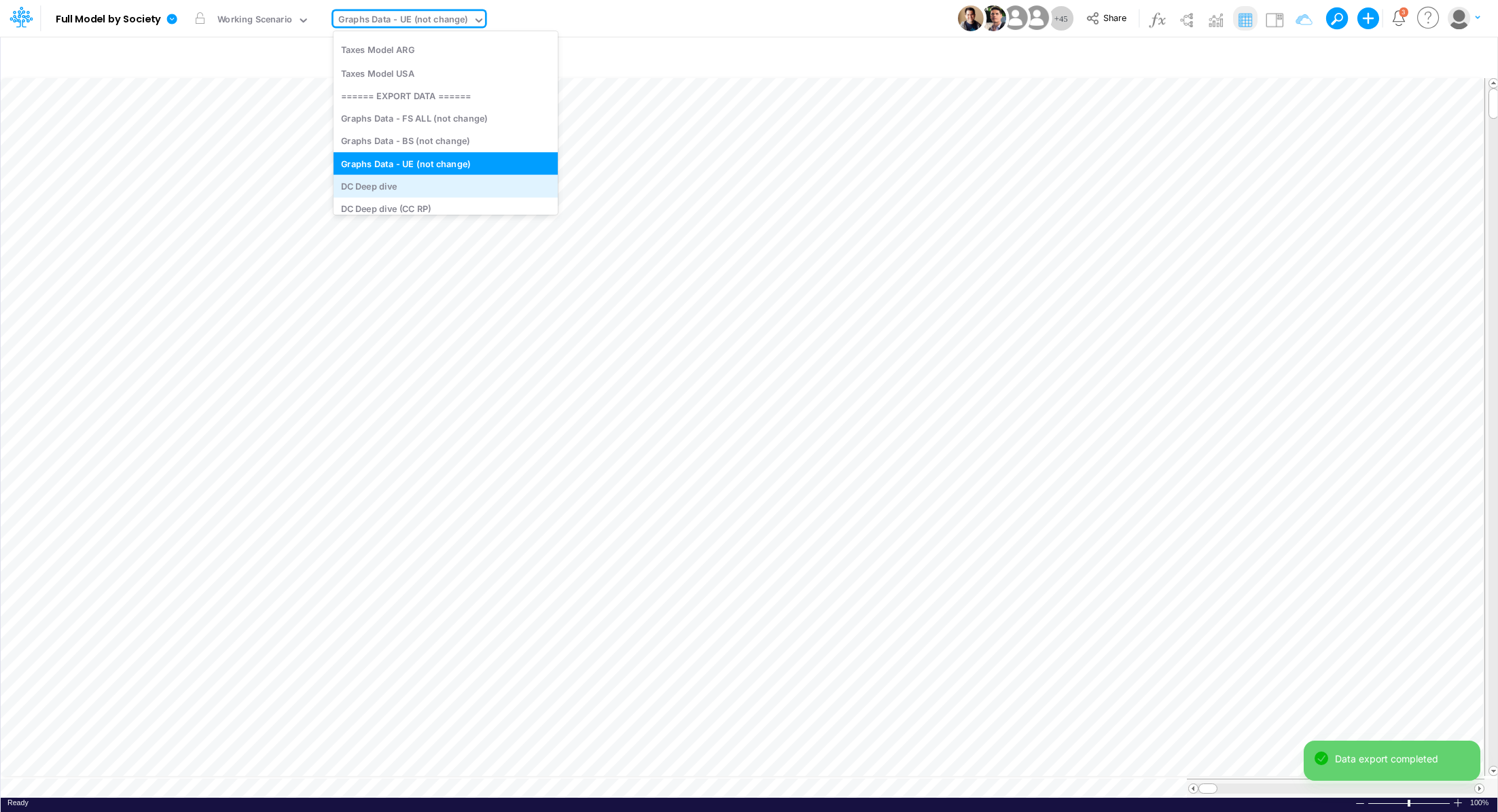
click at [422, 180] on div "DC Deep dive" at bounding box center [446, 187] width 224 height 23
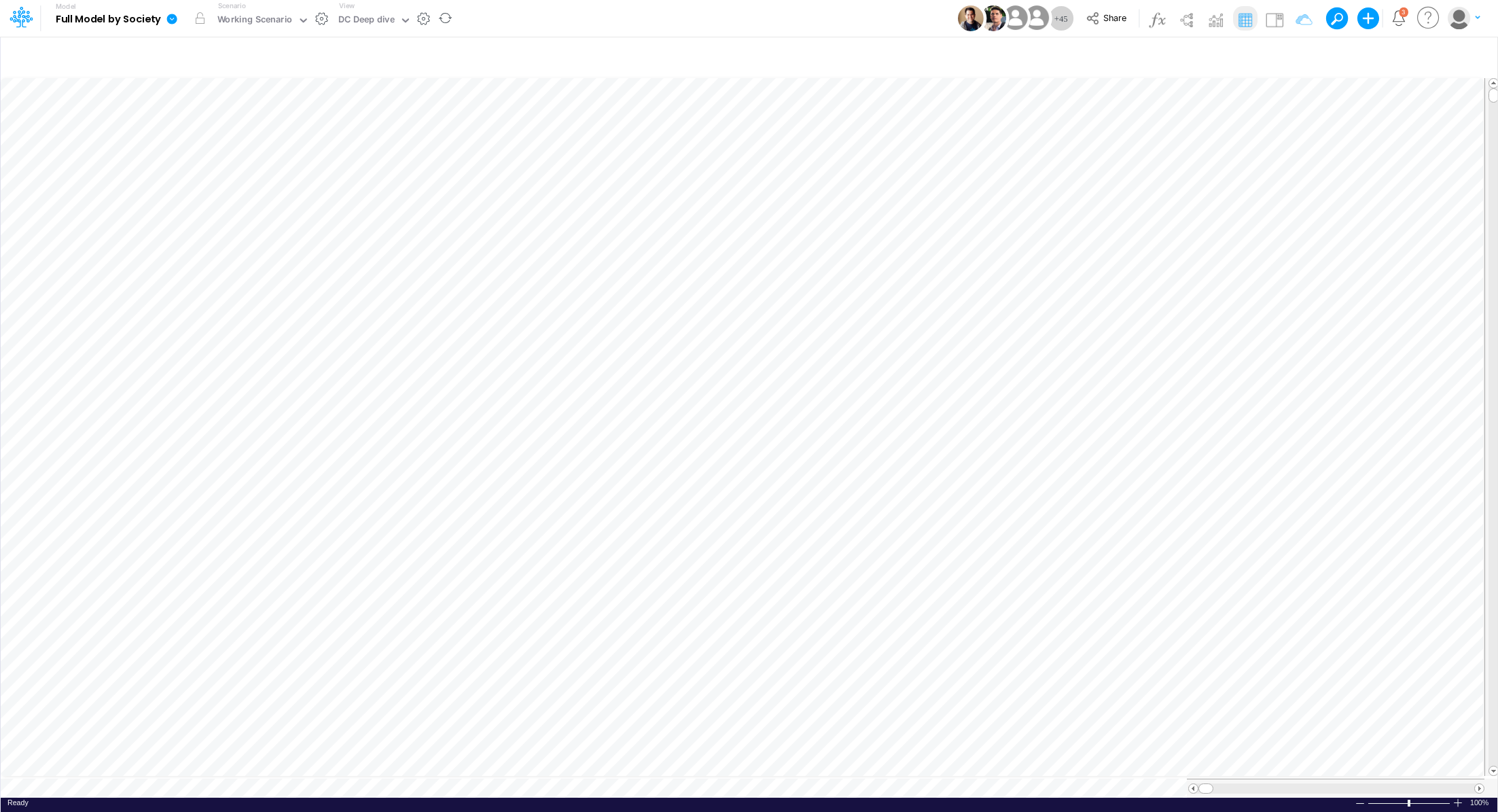
click at [171, 24] on icon at bounding box center [172, 19] width 13 height 13
click at [207, 115] on button "Export" at bounding box center [240, 119] width 145 height 23
click at [373, 125] on button "Excel" at bounding box center [386, 126] width 145 height 21
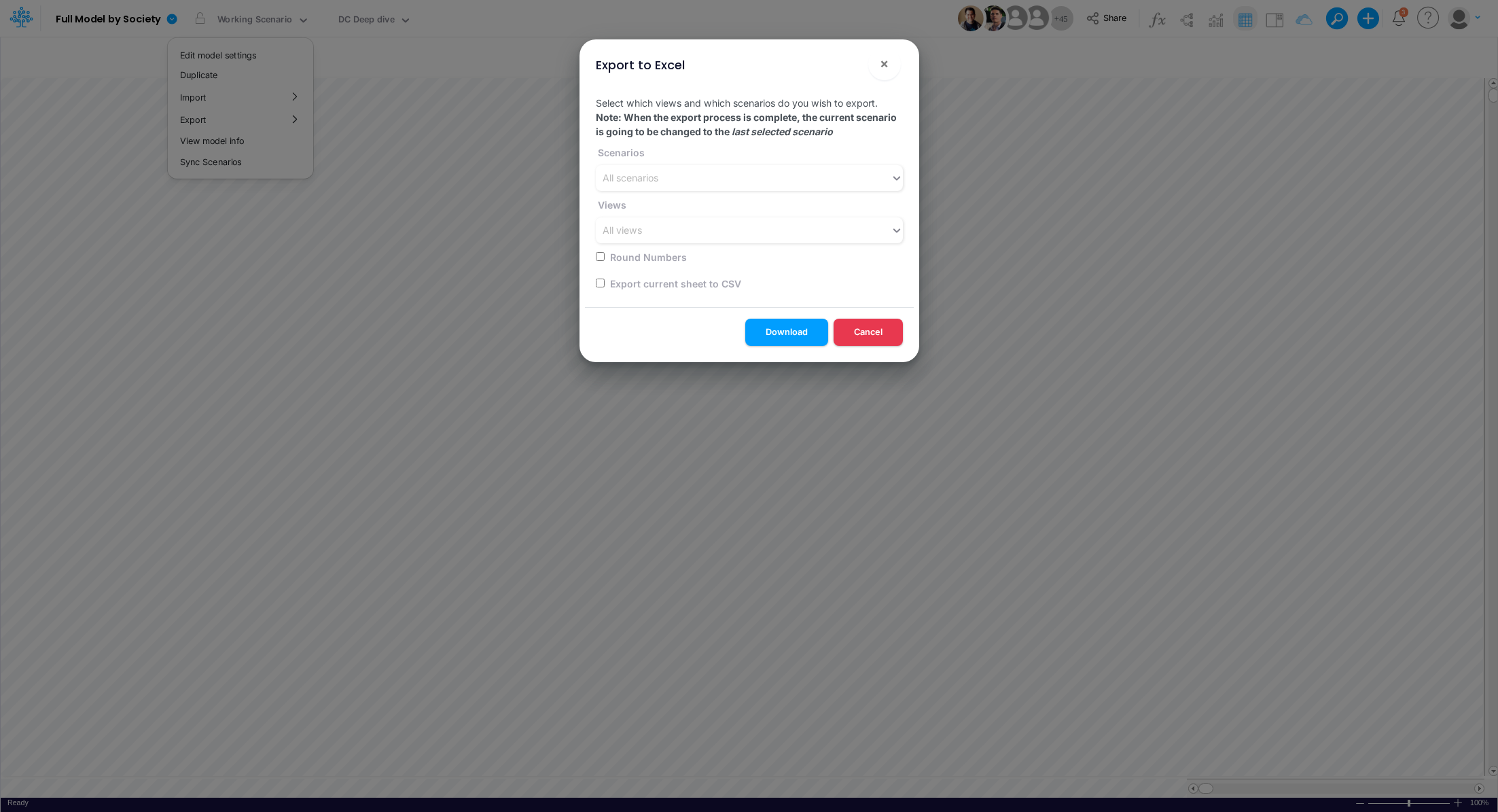
click at [594, 283] on div "Select which views and which scenarios do you wish to export. Note: When the ex…" at bounding box center [749, 195] width 328 height 222
click at [598, 282] on input "checkbox" at bounding box center [600, 282] width 9 height 9
checkbox input "true"
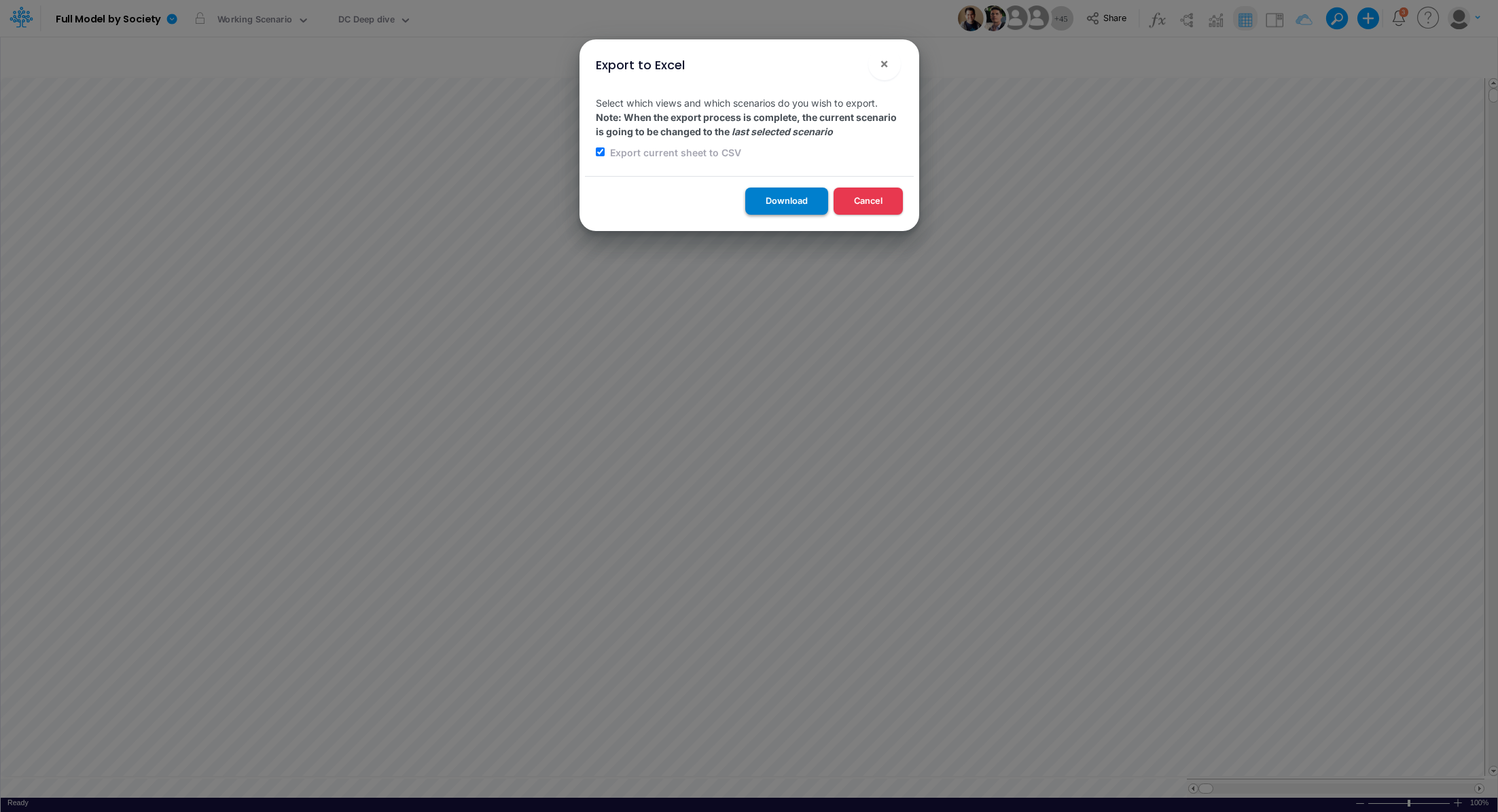
click at [777, 205] on button "Download" at bounding box center [787, 201] width 83 height 27
click at [376, 26] on div "Export to Excel × Select which views and which scenarios do you wish to export.…" at bounding box center [749, 406] width 1498 height 812
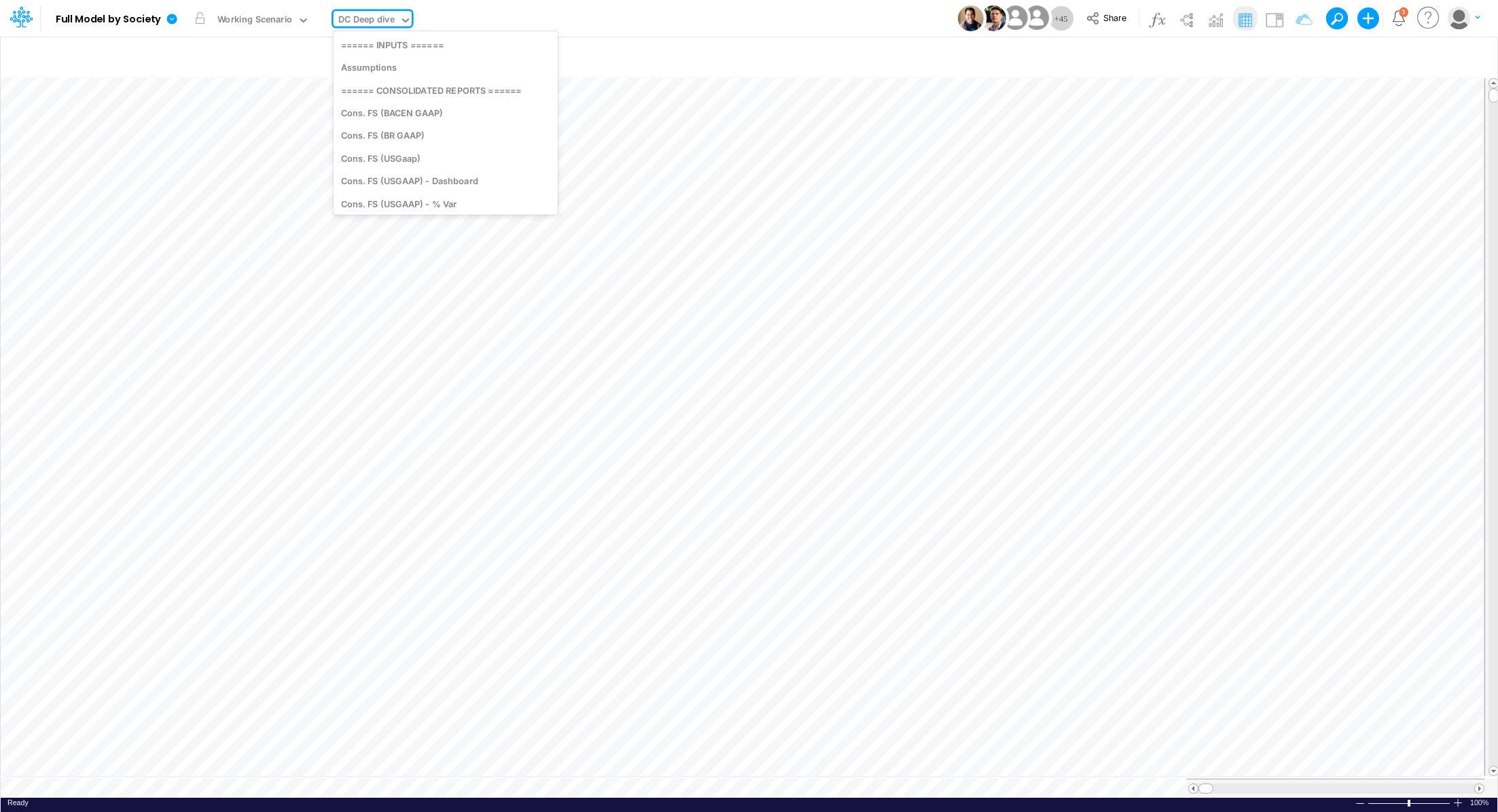
click at [376, 26] on div "DC Deep dive" at bounding box center [367, 20] width 56 height 16
type input "bs de"
click at [381, 49] on div "BS Details Consolidated (USGaap)" at bounding box center [426, 44] width 183 height 23
click at [170, 18] on icon at bounding box center [172, 19] width 13 height 13
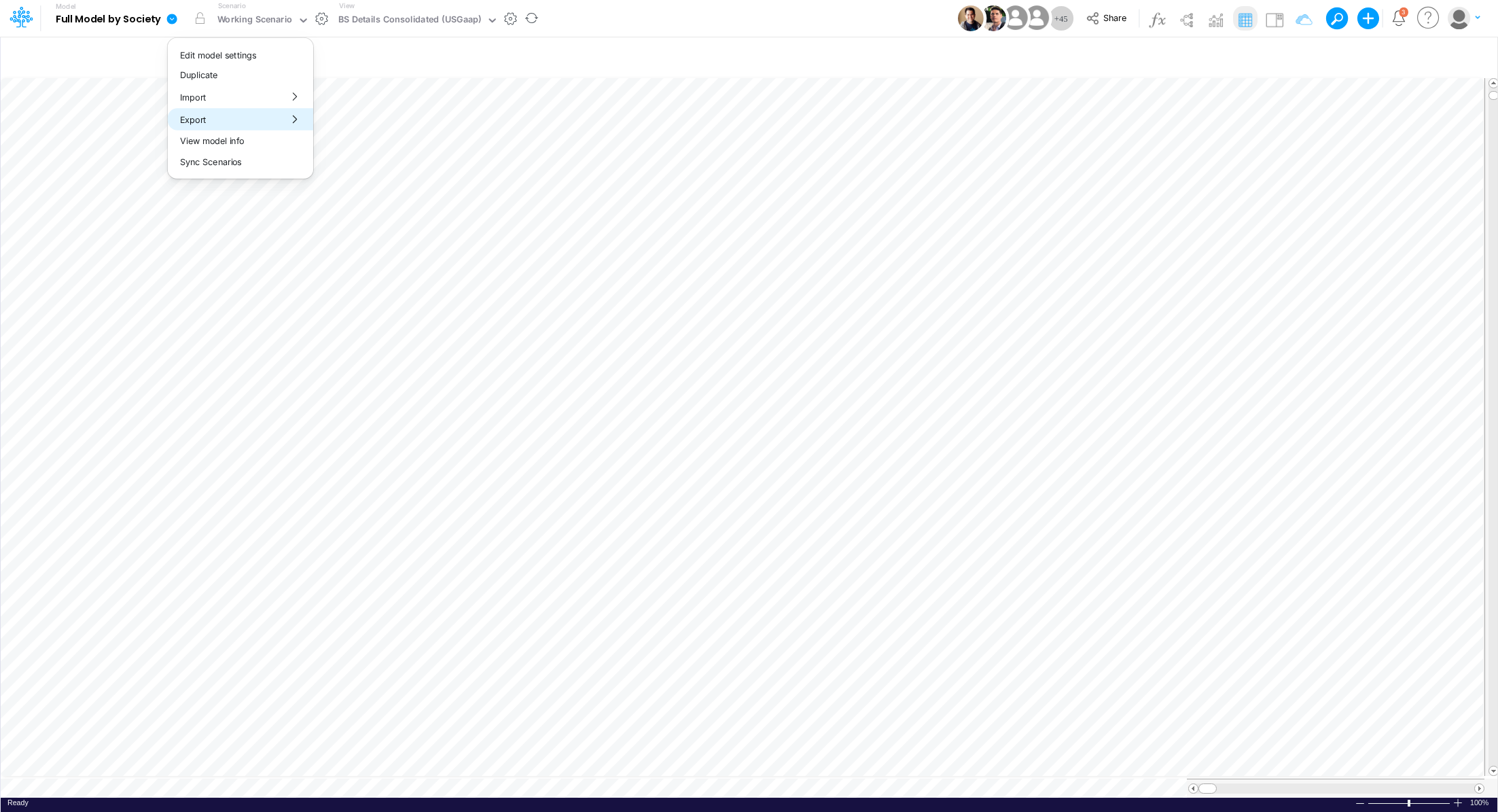
click at [212, 114] on button "Export" at bounding box center [240, 119] width 145 height 23
click at [366, 125] on button "Excel" at bounding box center [386, 126] width 145 height 21
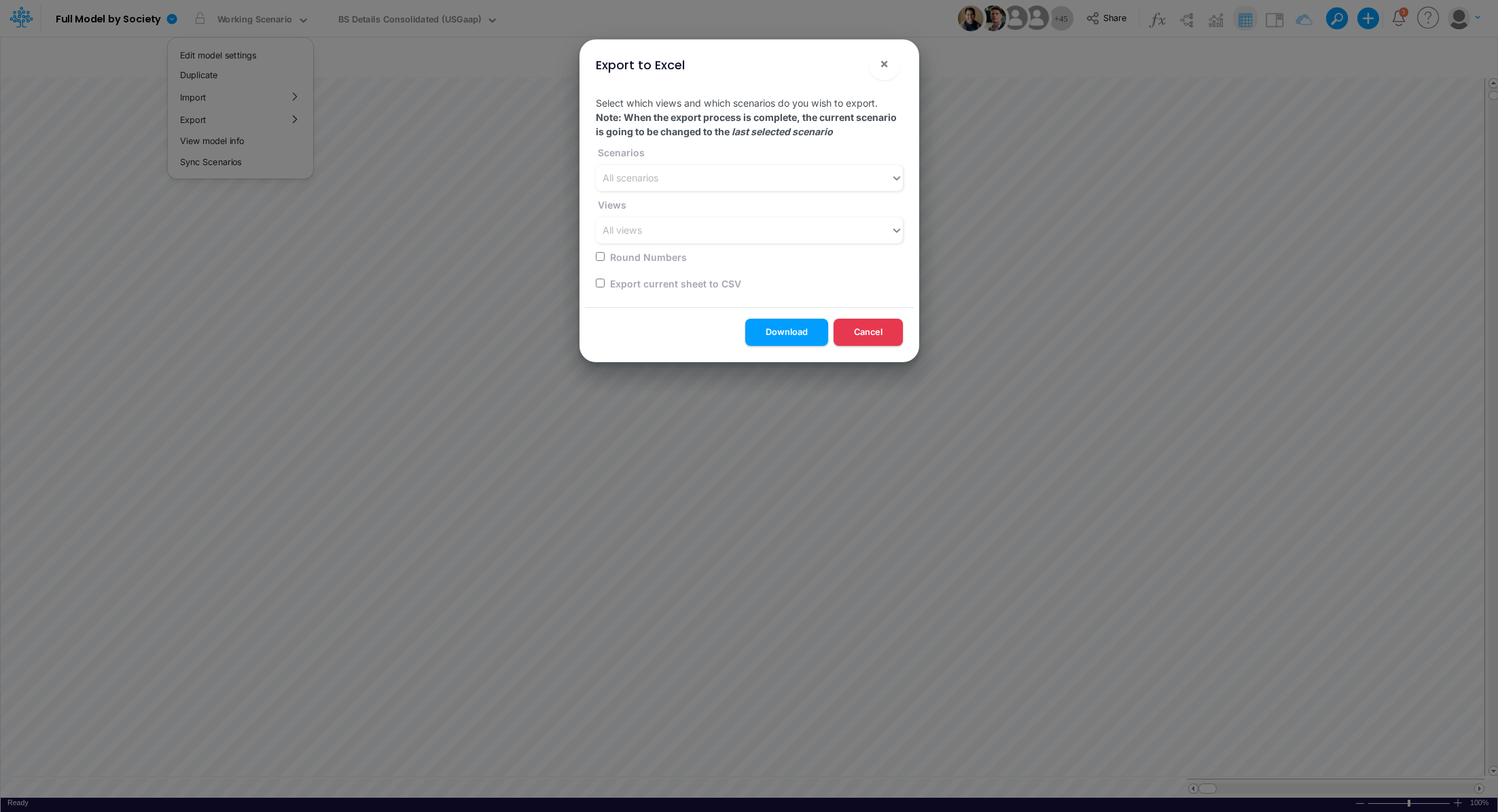
click at [599, 283] on input "checkbox" at bounding box center [600, 282] width 9 height 9
checkbox input "true"
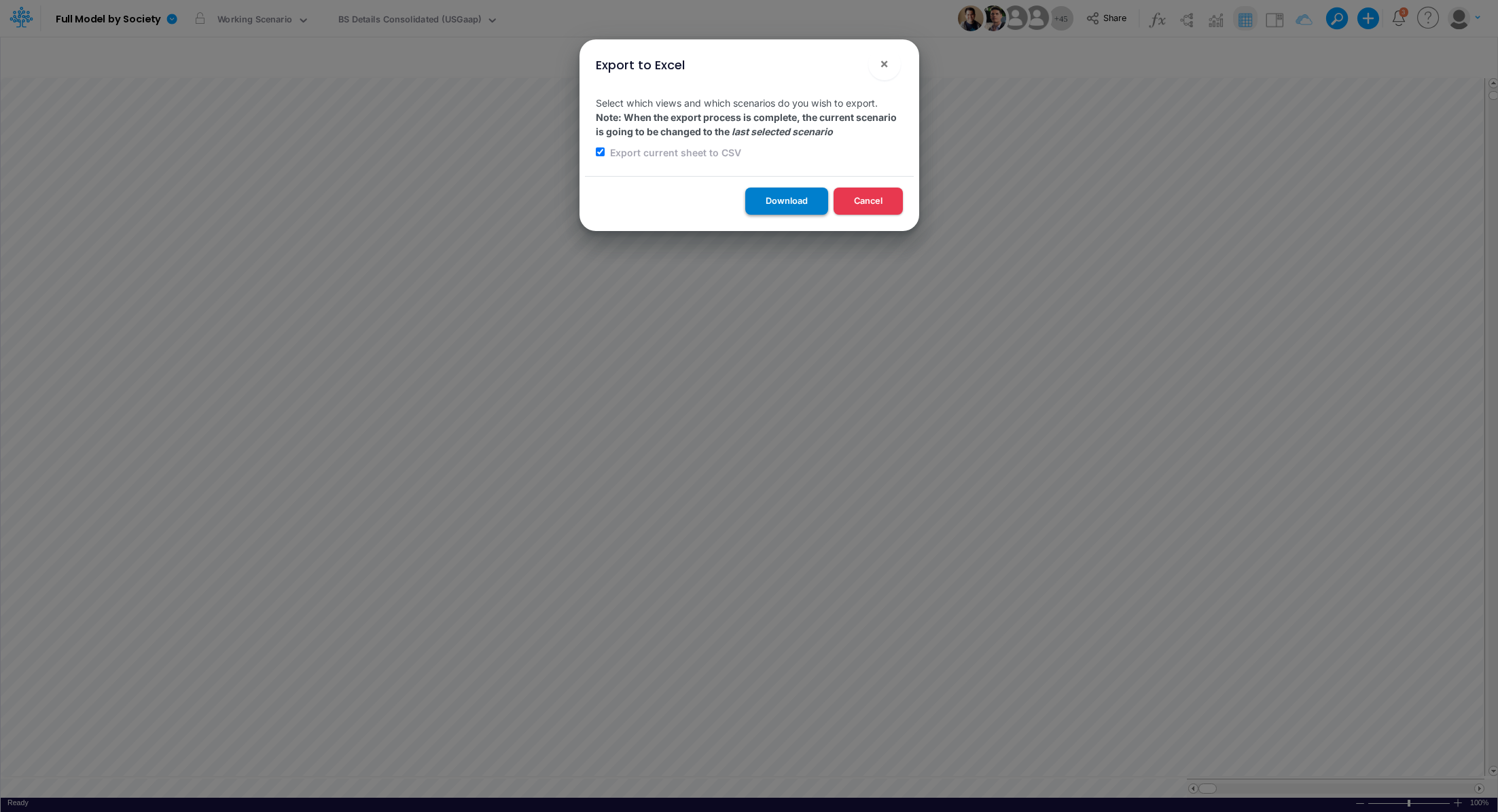
click at [782, 202] on button "Download" at bounding box center [787, 201] width 83 height 27
click at [415, 16] on div "Export to Excel × Select which views and which scenarios do you wish to export.…" at bounding box center [749, 406] width 1498 height 812
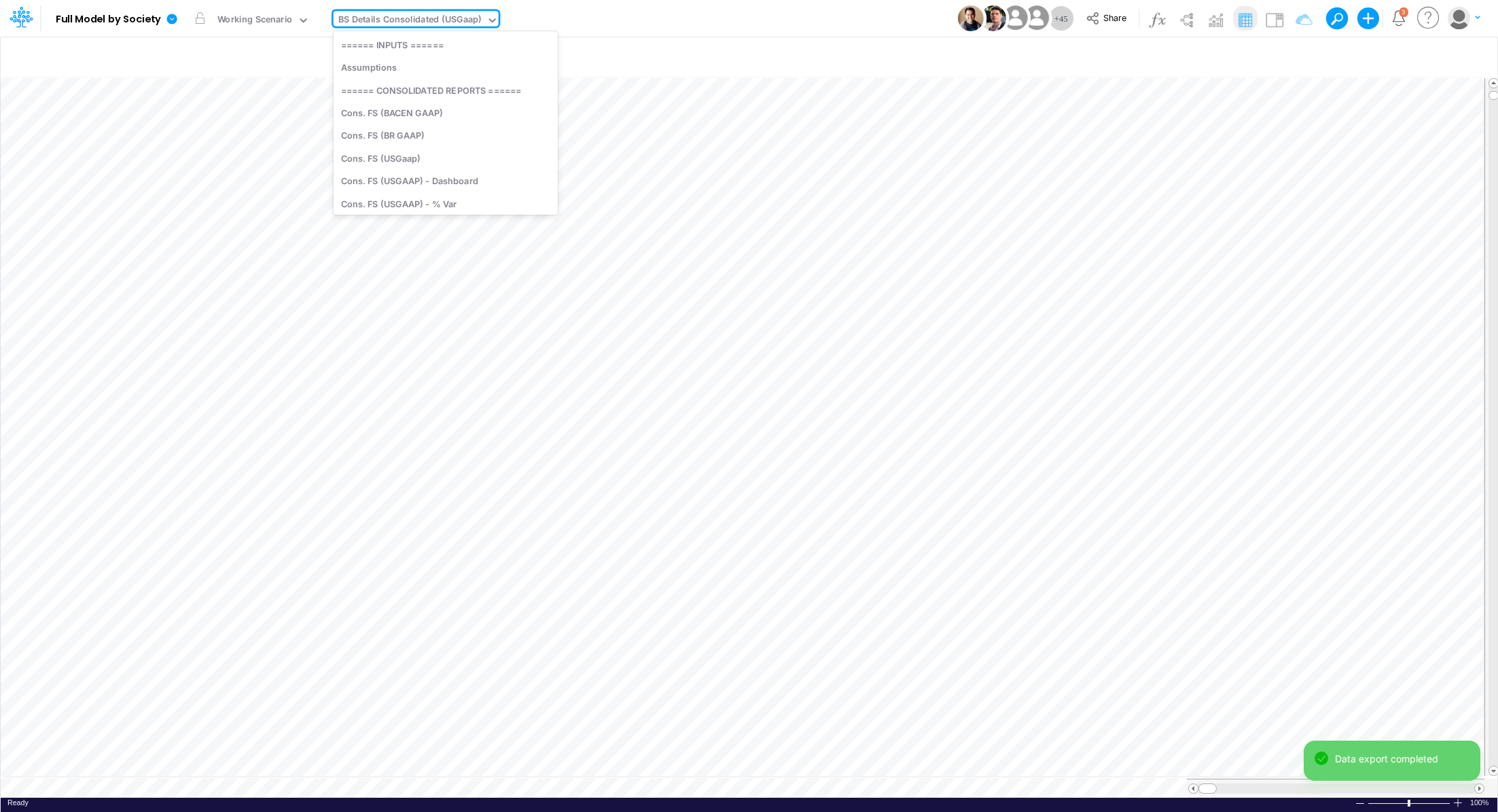
click at [405, 18] on div "BS Details Consolidated (USGaap)" at bounding box center [410, 20] width 143 height 16
type input "P&L"
click at [366, 71] on div "P&L (C & B2B)" at bounding box center [426, 67] width 183 height 23
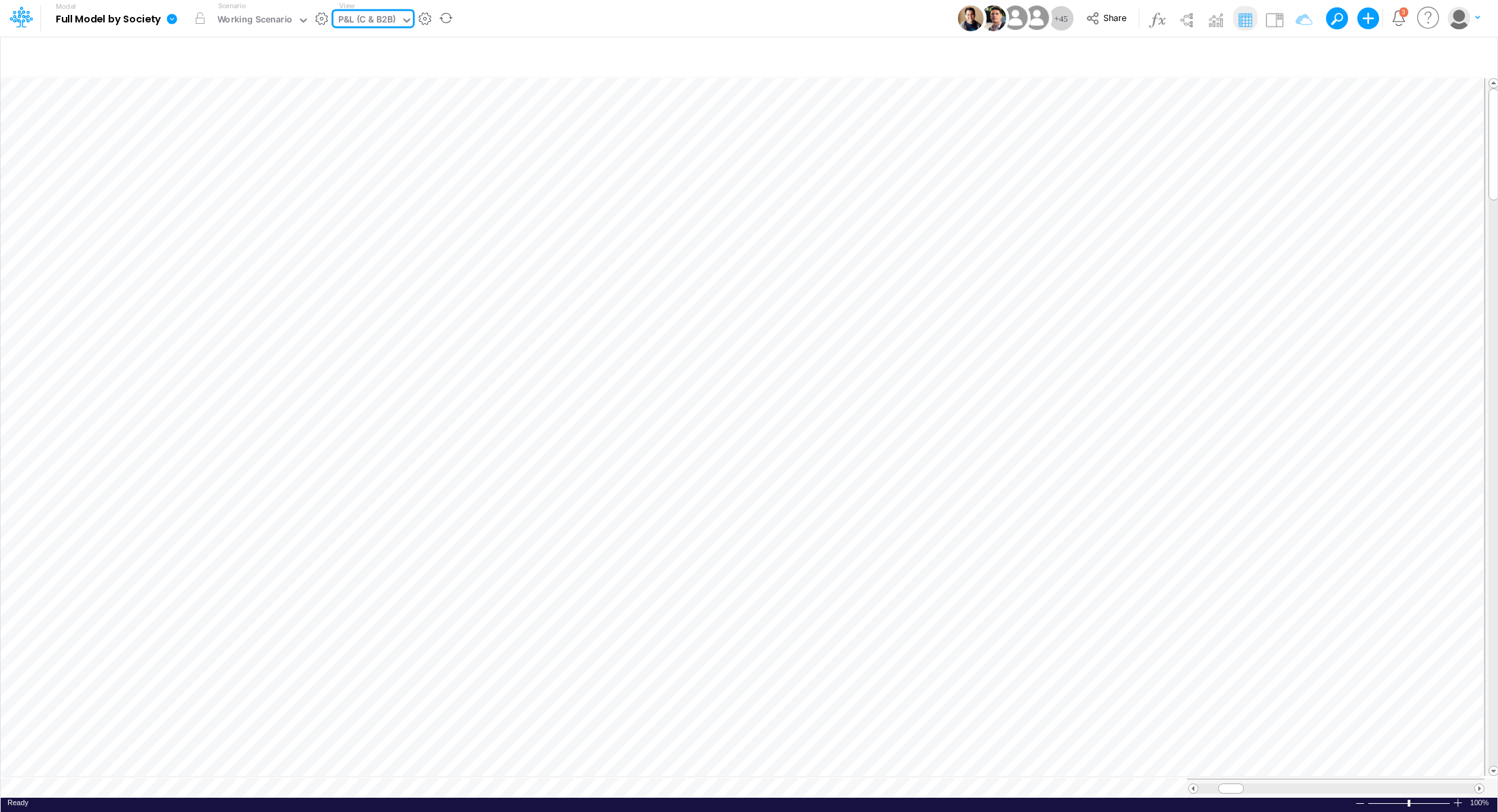
click at [170, 23] on icon at bounding box center [172, 18] width 10 height 10
click at [211, 114] on button "Export" at bounding box center [240, 119] width 145 height 23
click at [405, 129] on button "Excel" at bounding box center [386, 126] width 145 height 21
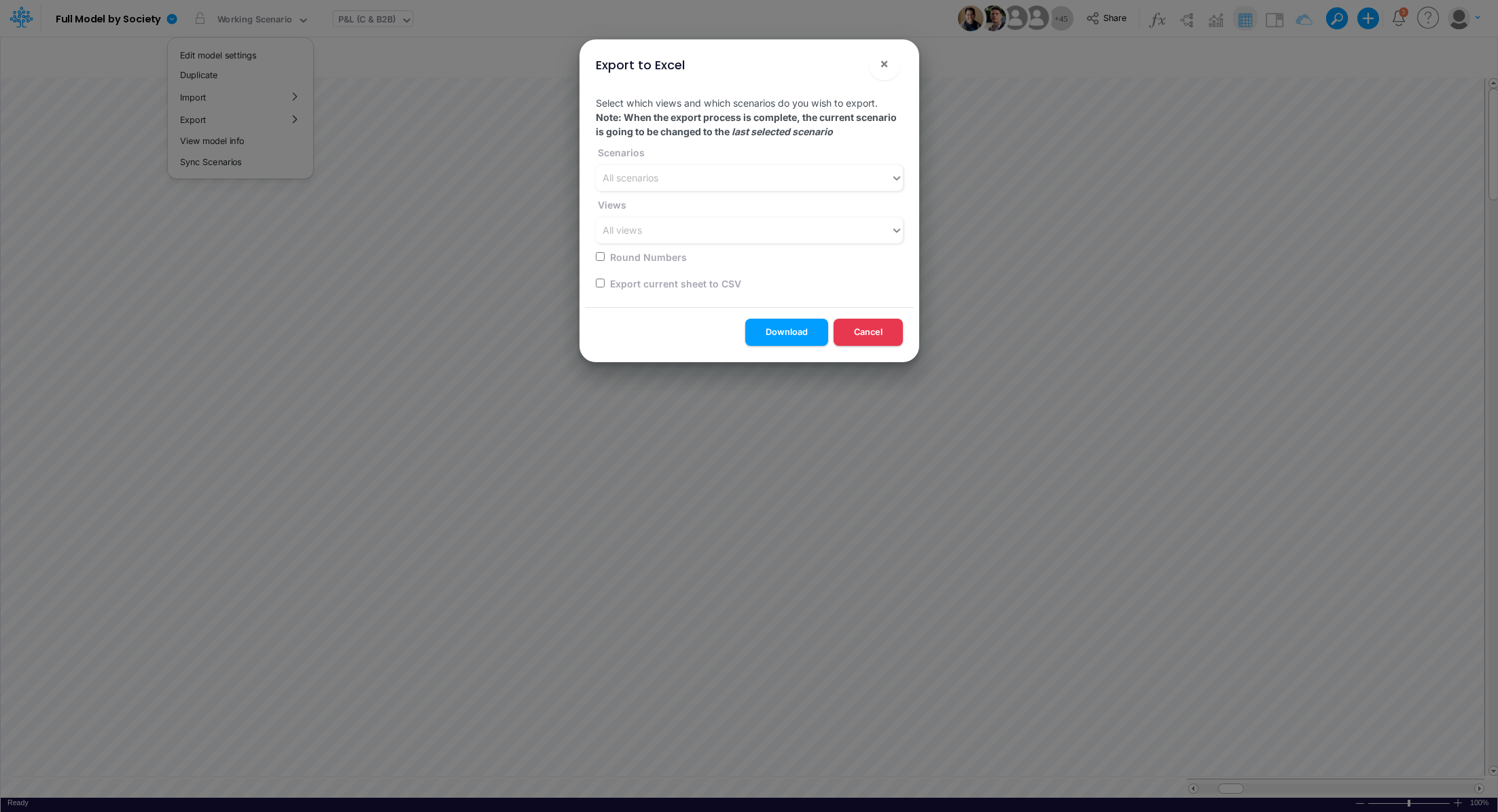
click at [606, 281] on div "Export current sheet to CSV" at bounding box center [745, 283] width 299 height 27
click at [599, 283] on input "checkbox" at bounding box center [600, 282] width 9 height 9
checkbox input "true"
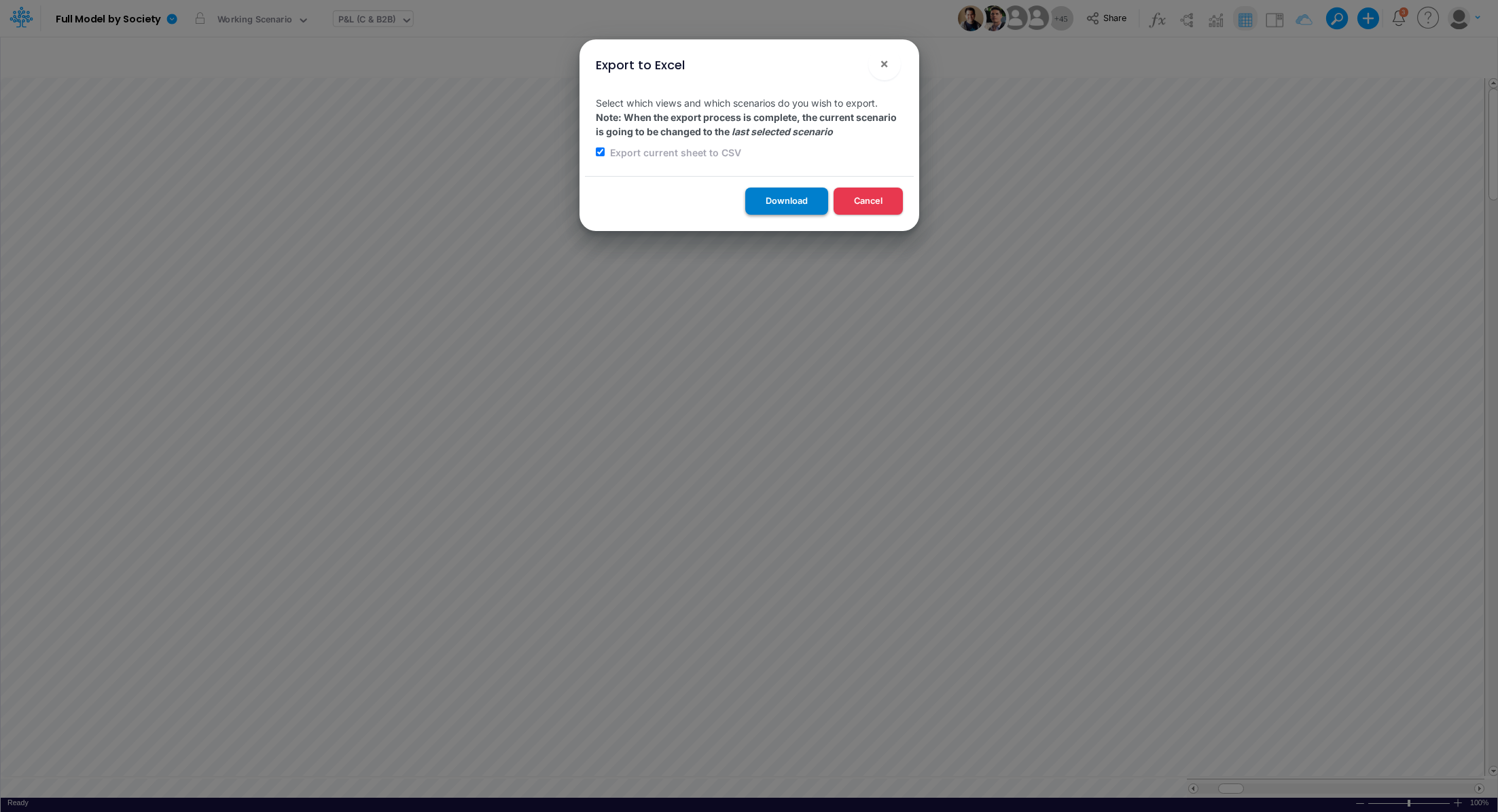
click at [764, 205] on button "Download" at bounding box center [787, 201] width 83 height 27
click at [368, 16] on div "Export to Excel × Select which views and which scenarios do you wish to export.…" at bounding box center [749, 406] width 1498 height 812
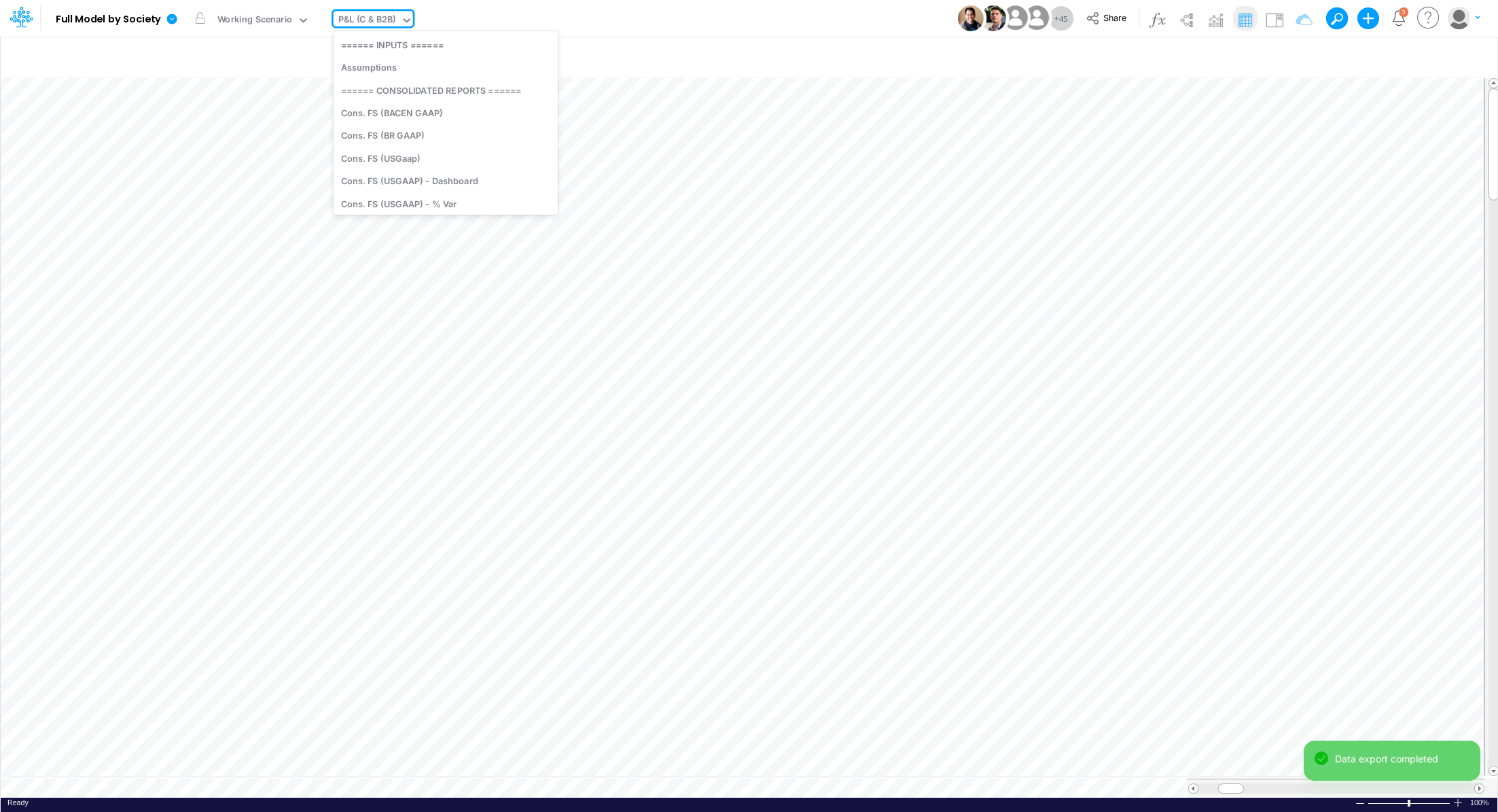
click at [367, 18] on div "P&L (C & B2B)" at bounding box center [368, 20] width 58 height 16
type input "unit"
click at [357, 63] on div "Unit Economics (PIX)" at bounding box center [444, 67] width 222 height 23
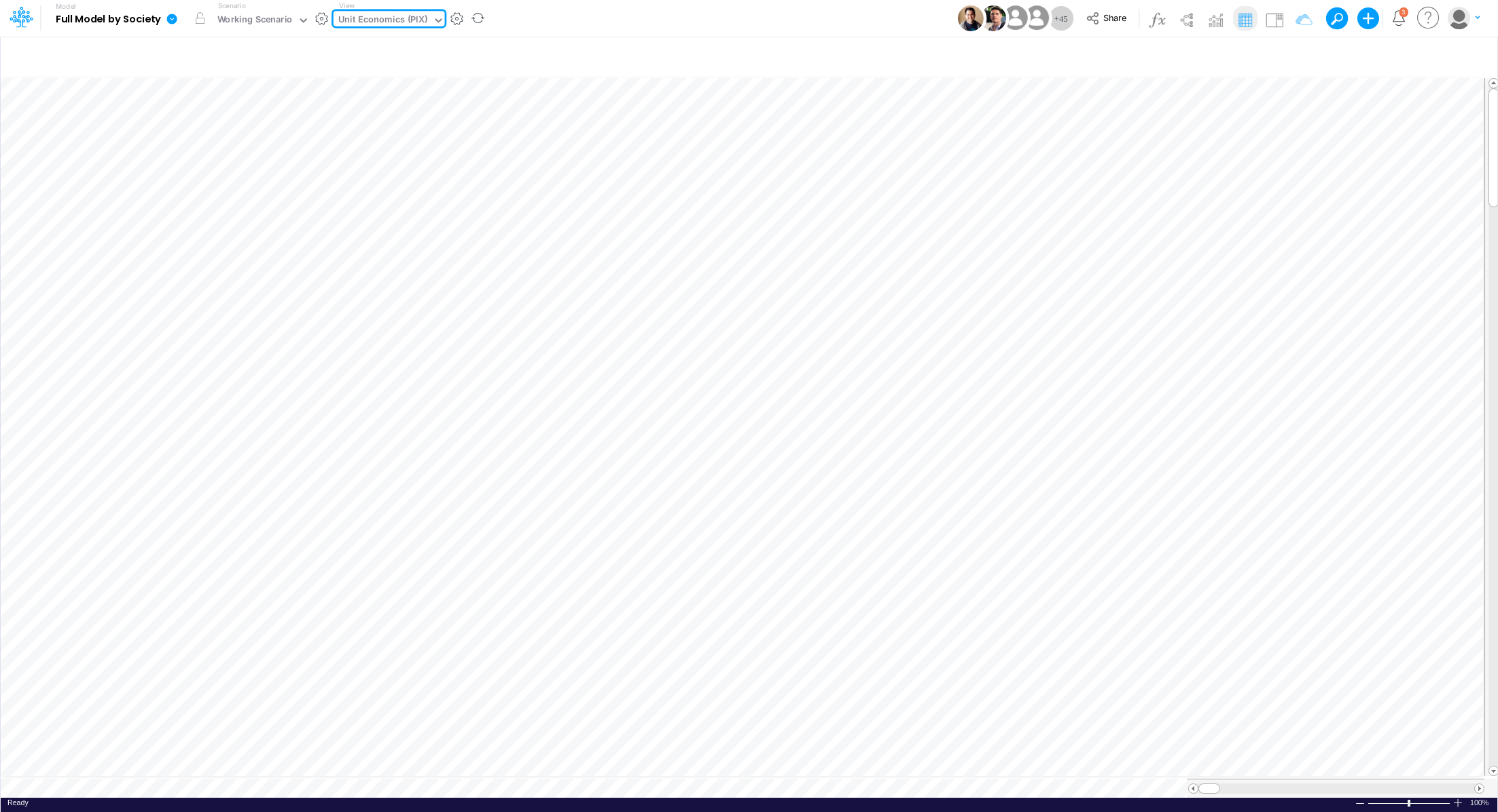
click at [168, 20] on icon at bounding box center [172, 18] width 10 height 10
click at [229, 114] on button "Export" at bounding box center [240, 119] width 145 height 23
click at [367, 120] on button "Excel" at bounding box center [386, 126] width 145 height 21
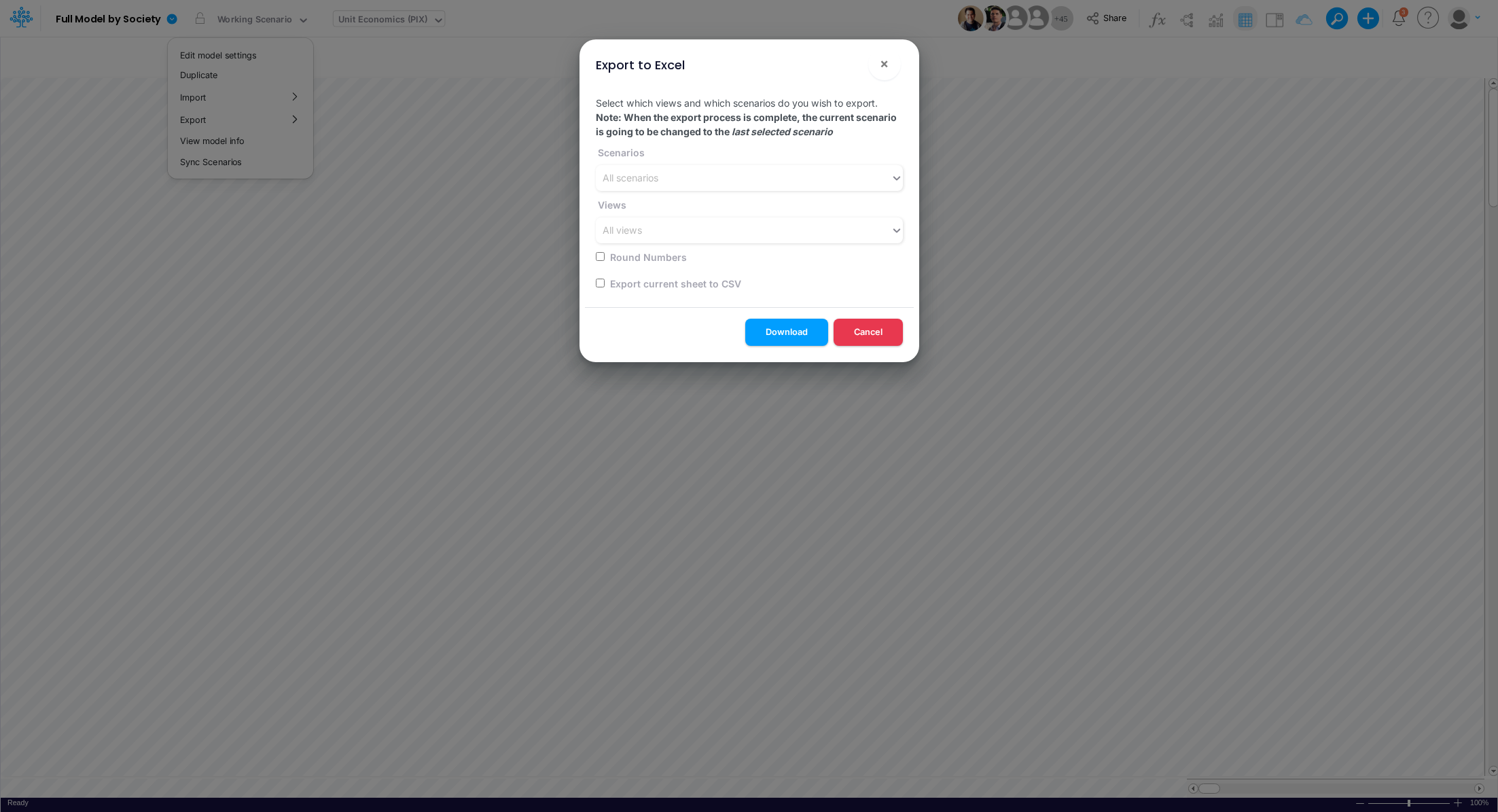
click at [600, 281] on input "checkbox" at bounding box center [600, 282] width 9 height 9
checkbox input "true"
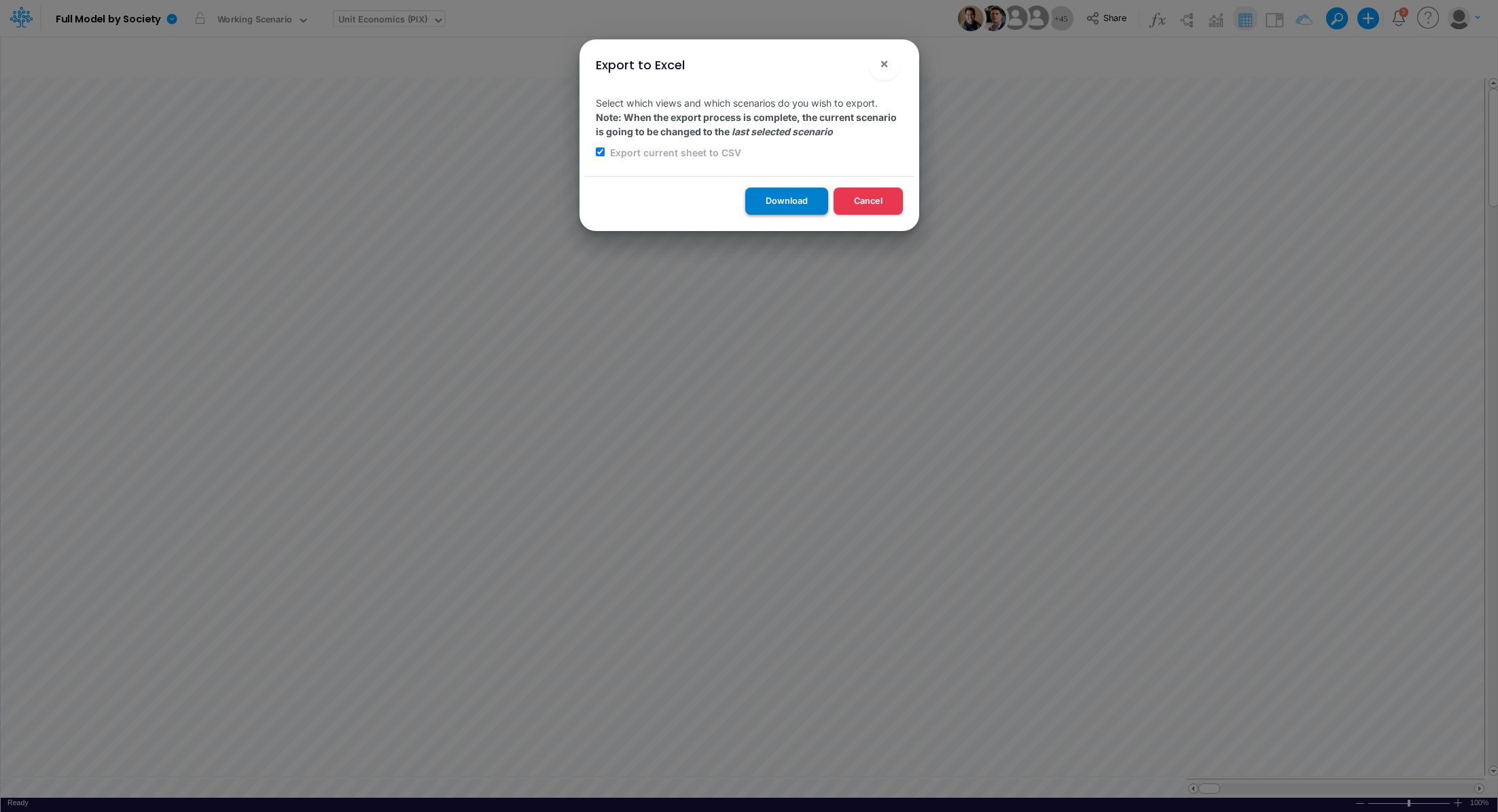
click at [777, 194] on button "Download" at bounding box center [787, 201] width 83 height 27
click at [890, 55] on button "×" at bounding box center [885, 64] width 33 height 33
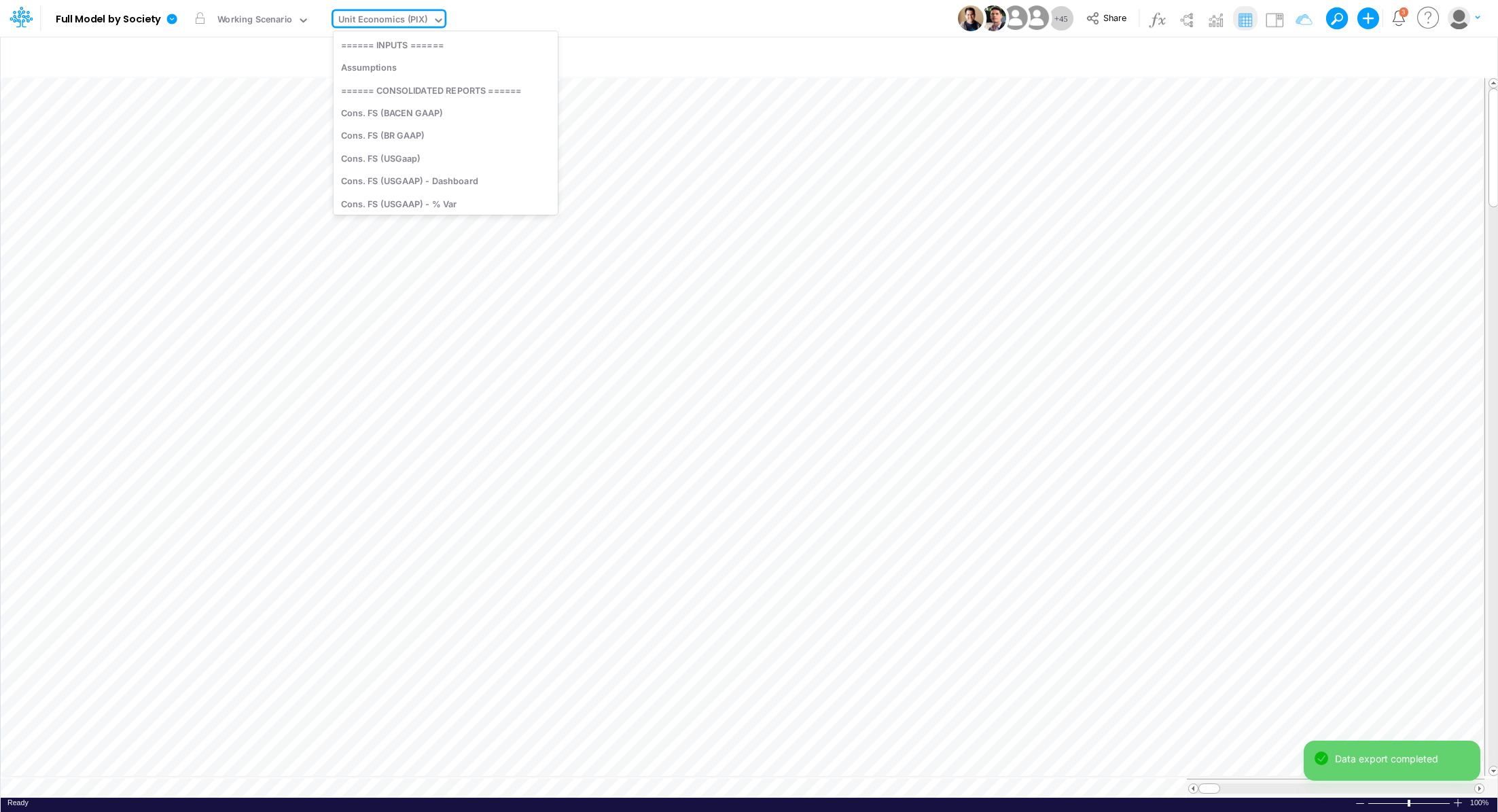
click at [361, 14] on div "Unit Economics (PIX)" at bounding box center [383, 20] width 89 height 16
type input "be"
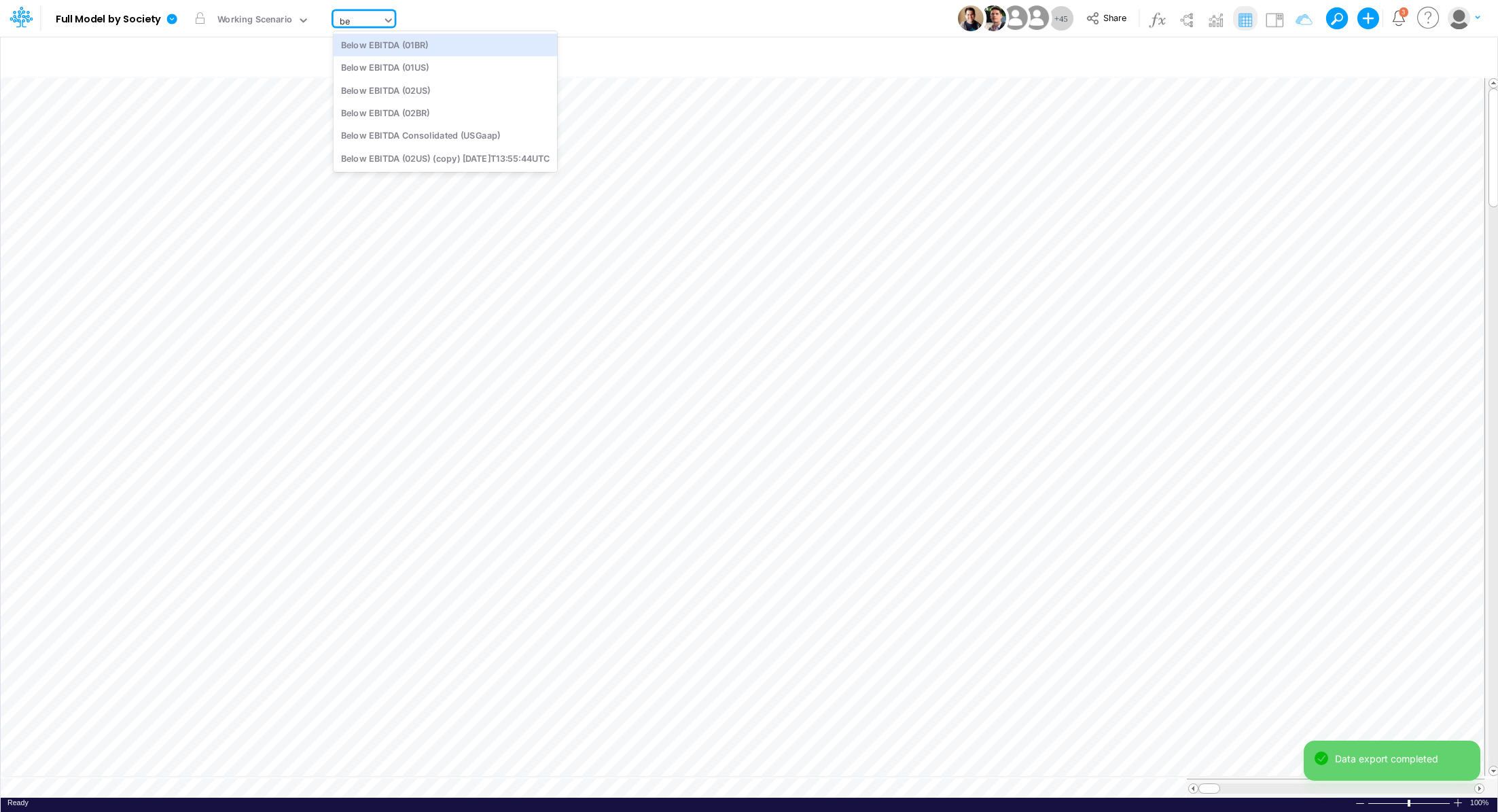
scroll to position [0, 0]
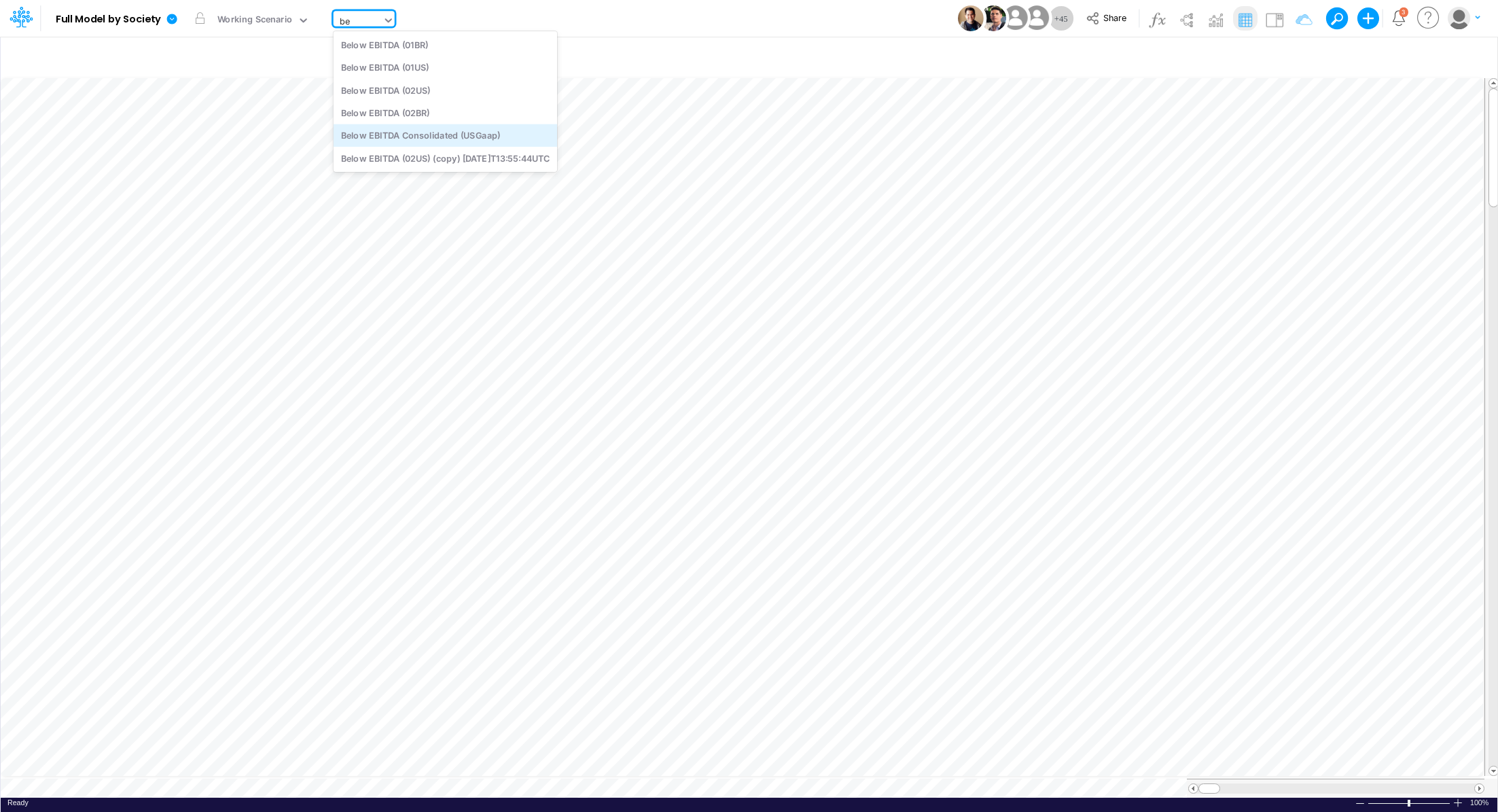
click at [472, 138] on div "Below EBITDA Consolidated (USGaap)" at bounding box center [445, 136] width 223 height 23
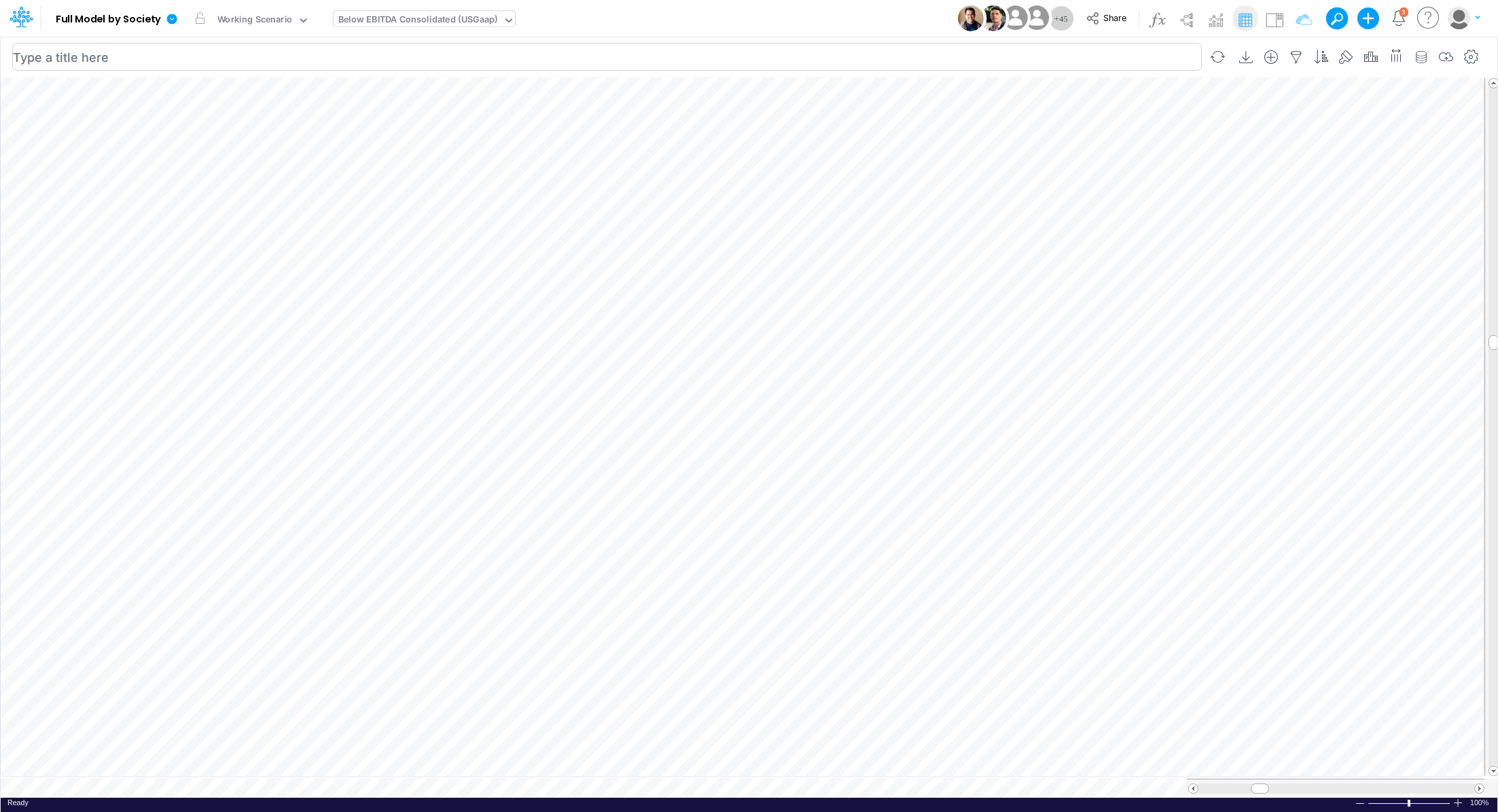
scroll to position [6, 2]
click at [402, 22] on div "Below EBITDA Consolidated (USGaap)" at bounding box center [419, 20] width 160 height 16
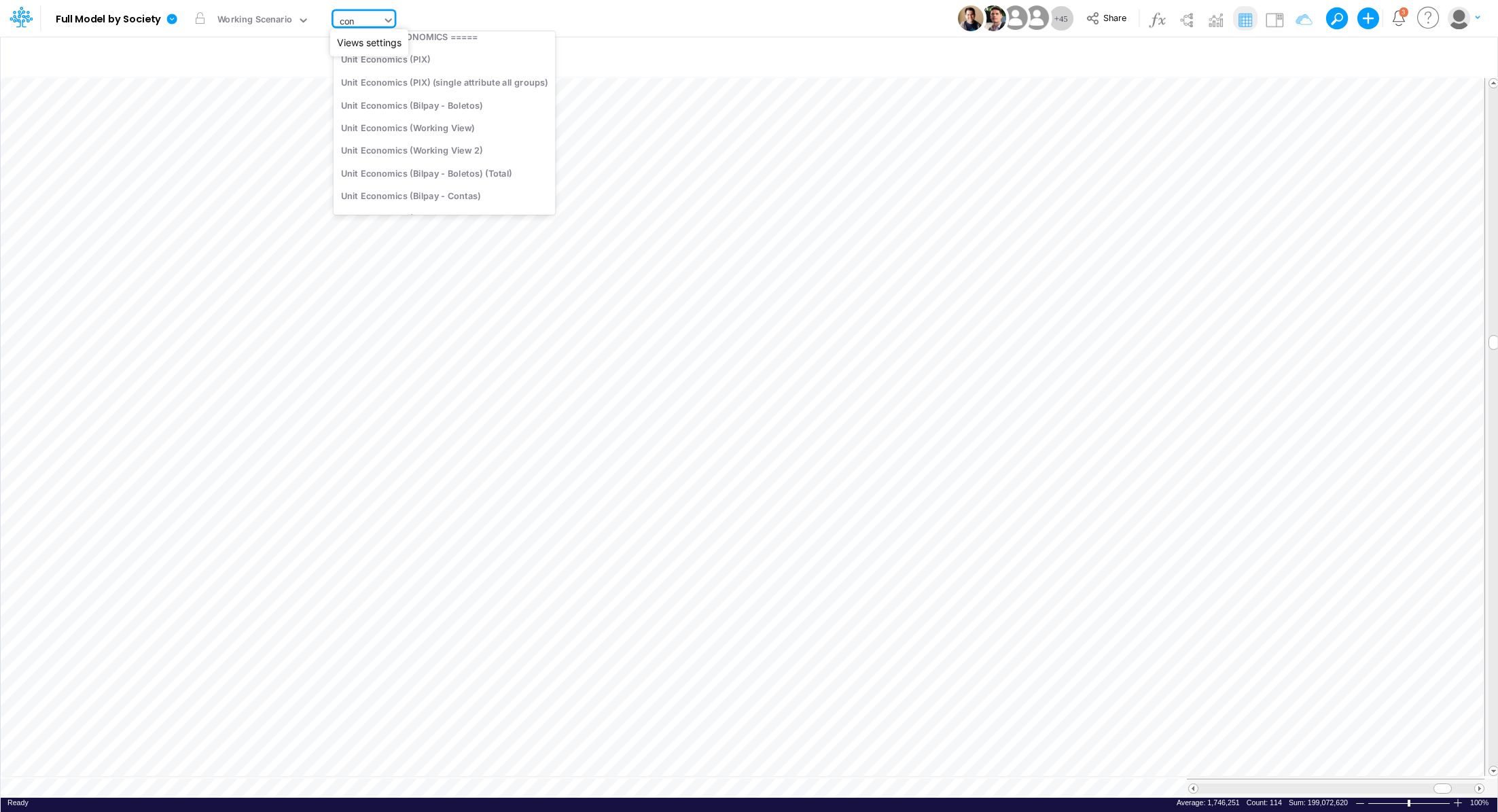
scroll to position [261, 0]
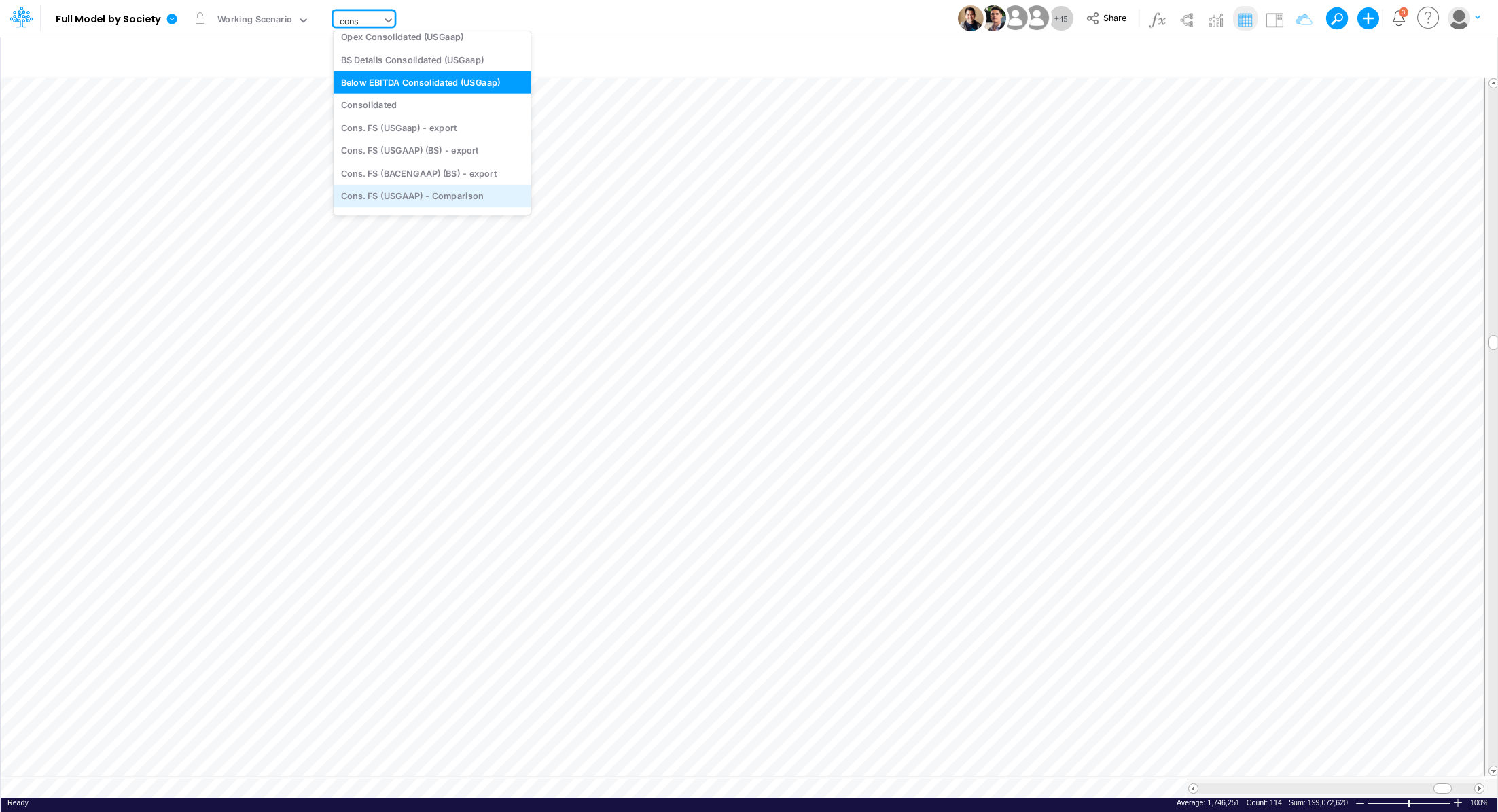
type input "cons"
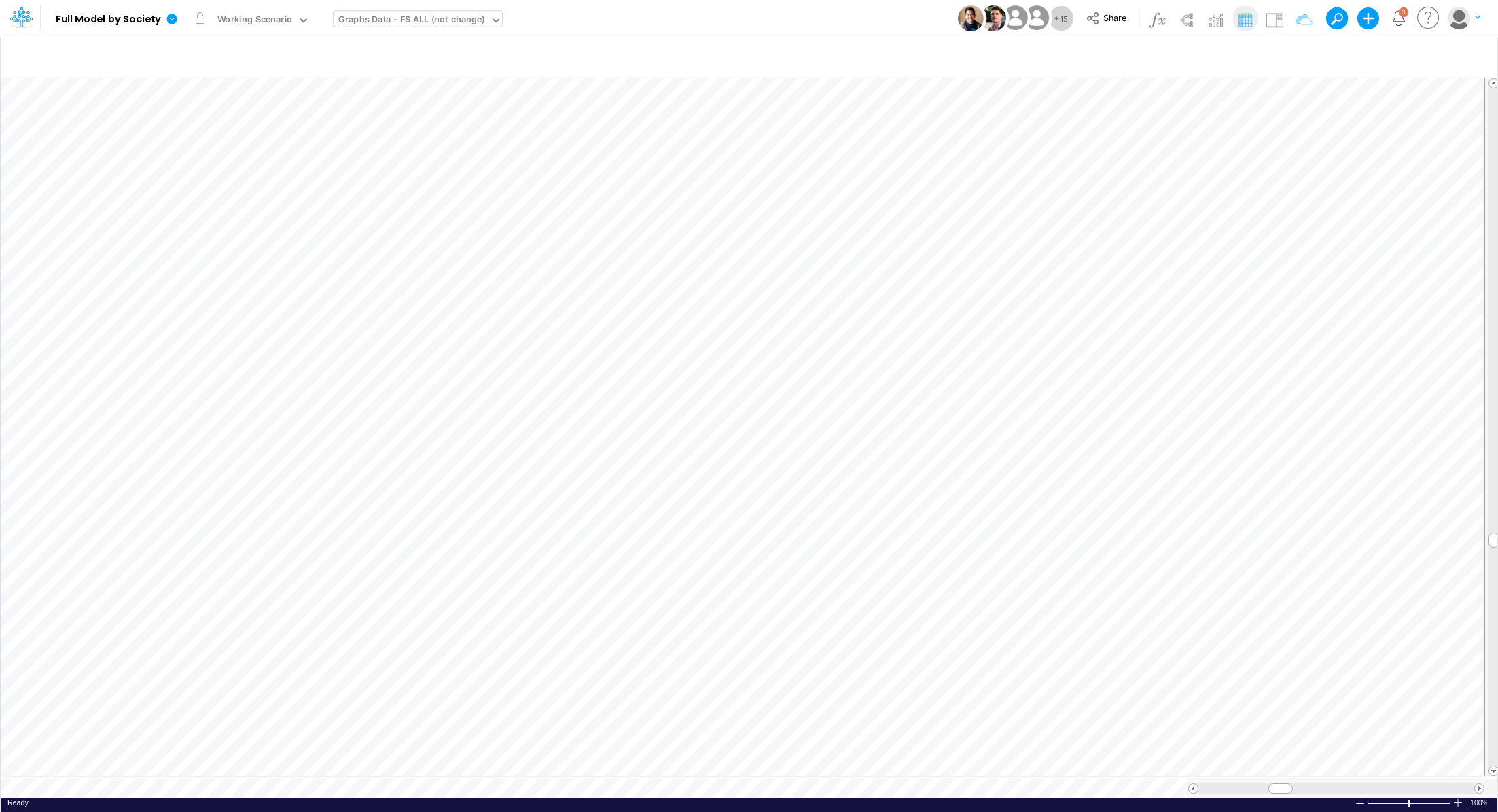
scroll to position [6, 2]
